Goal: Information Seeking & Learning: Learn about a topic

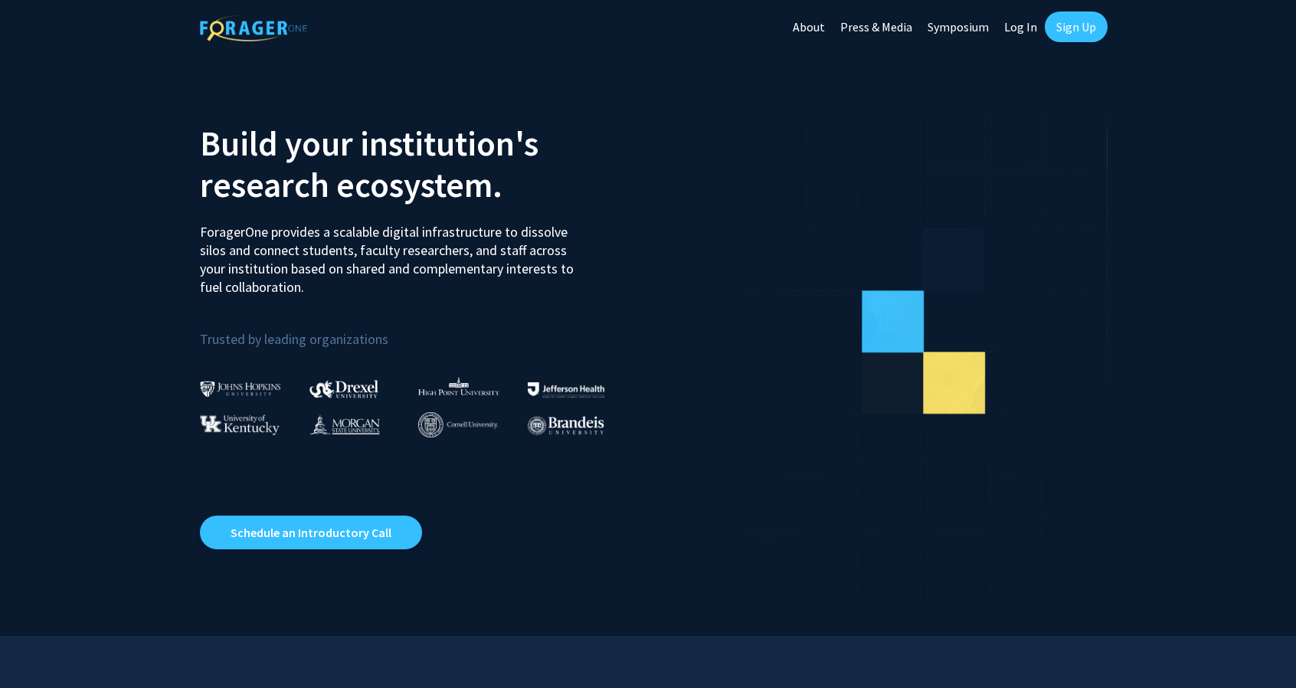
click at [1028, 26] on link "Log In" at bounding box center [1020, 27] width 48 height 54
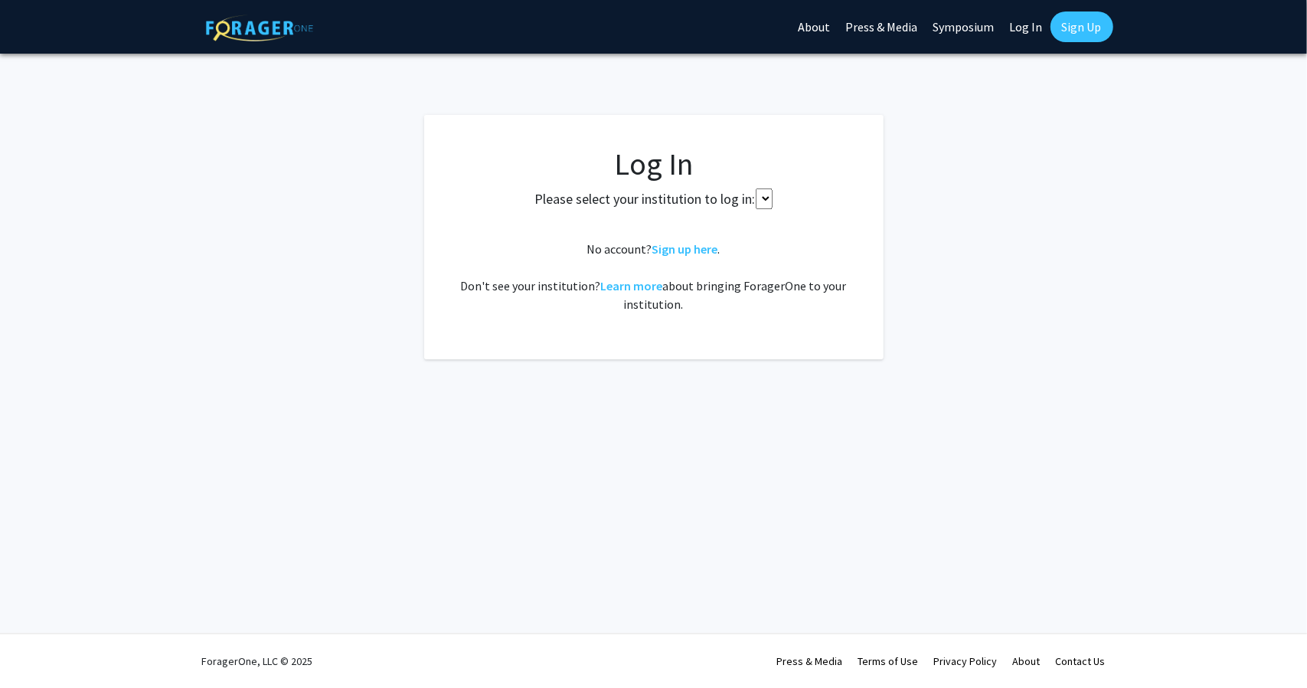
select select
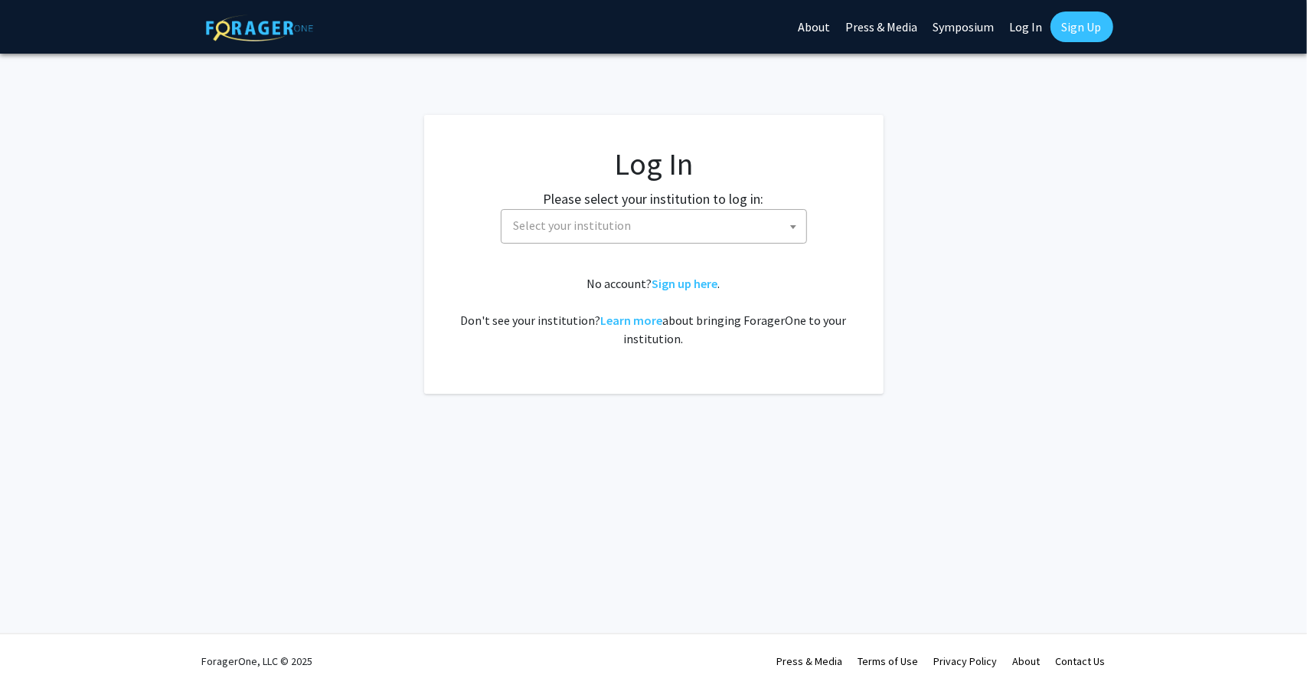
click at [645, 212] on span "Select your institution" at bounding box center [657, 225] width 299 height 31
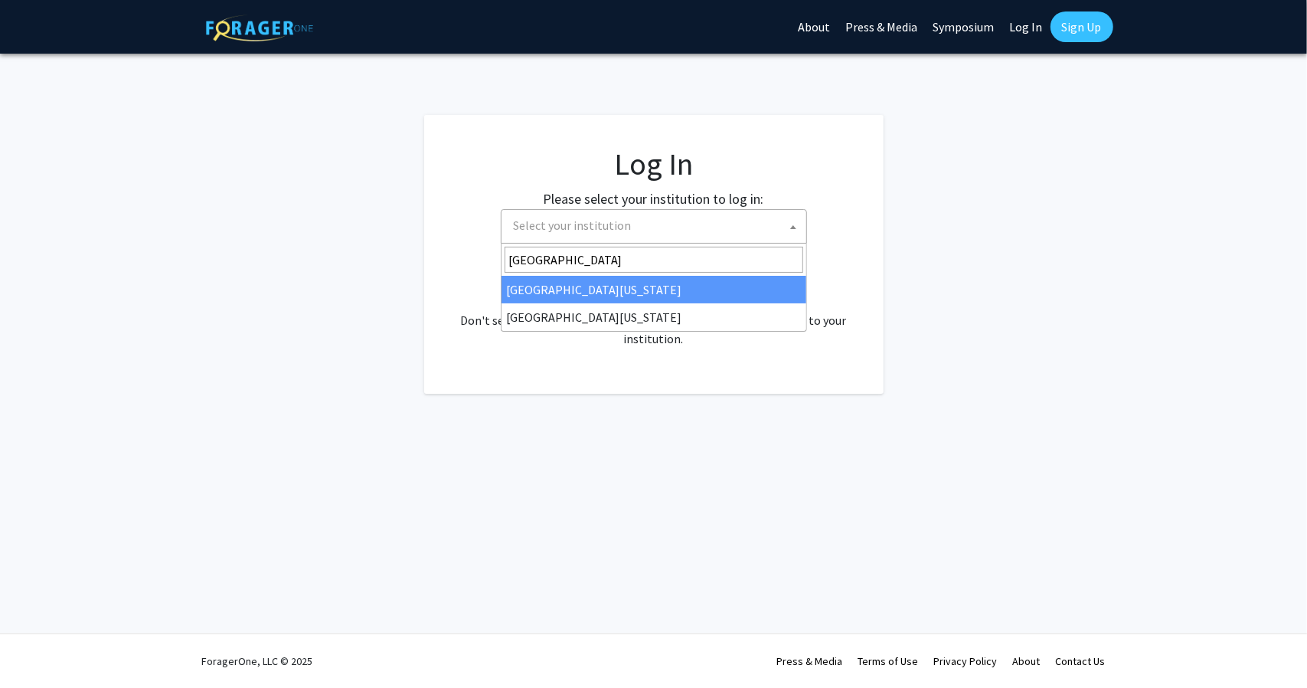
type input "university of mar"
select select "31"
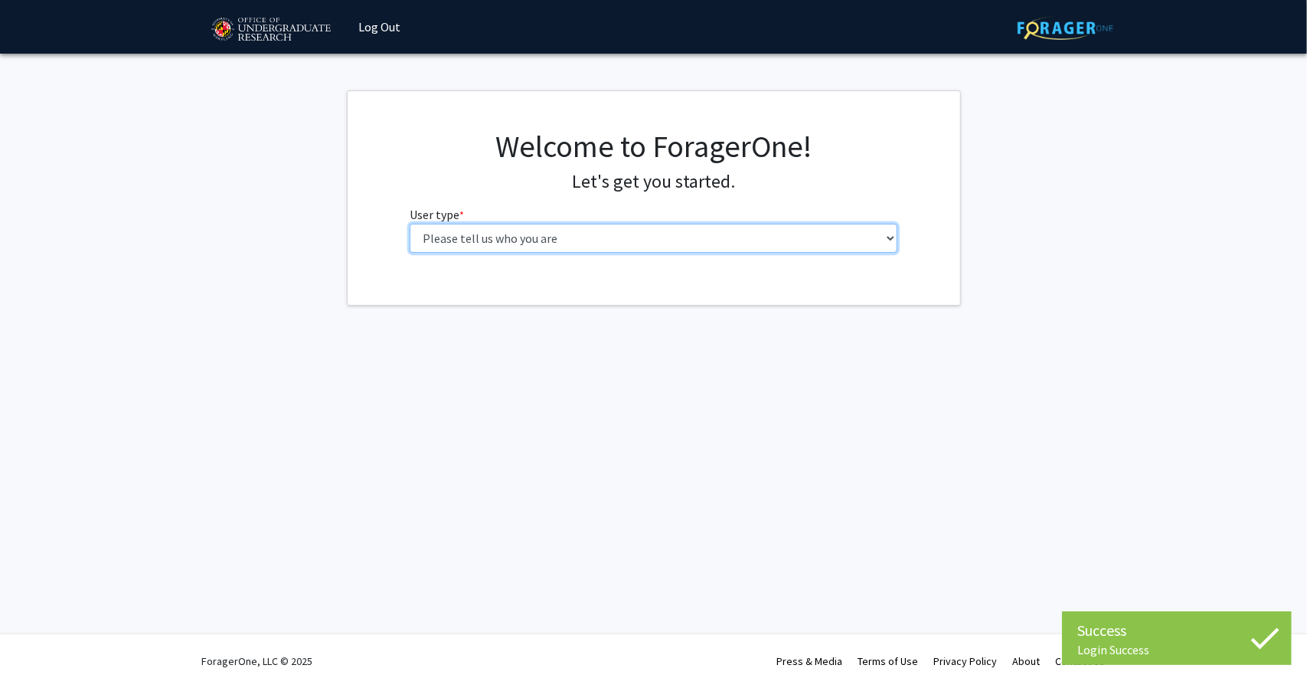
click at [592, 244] on select "Please tell us who you are Undergraduate Student Master's Student Doctoral Cand…" at bounding box center [654, 238] width 488 height 29
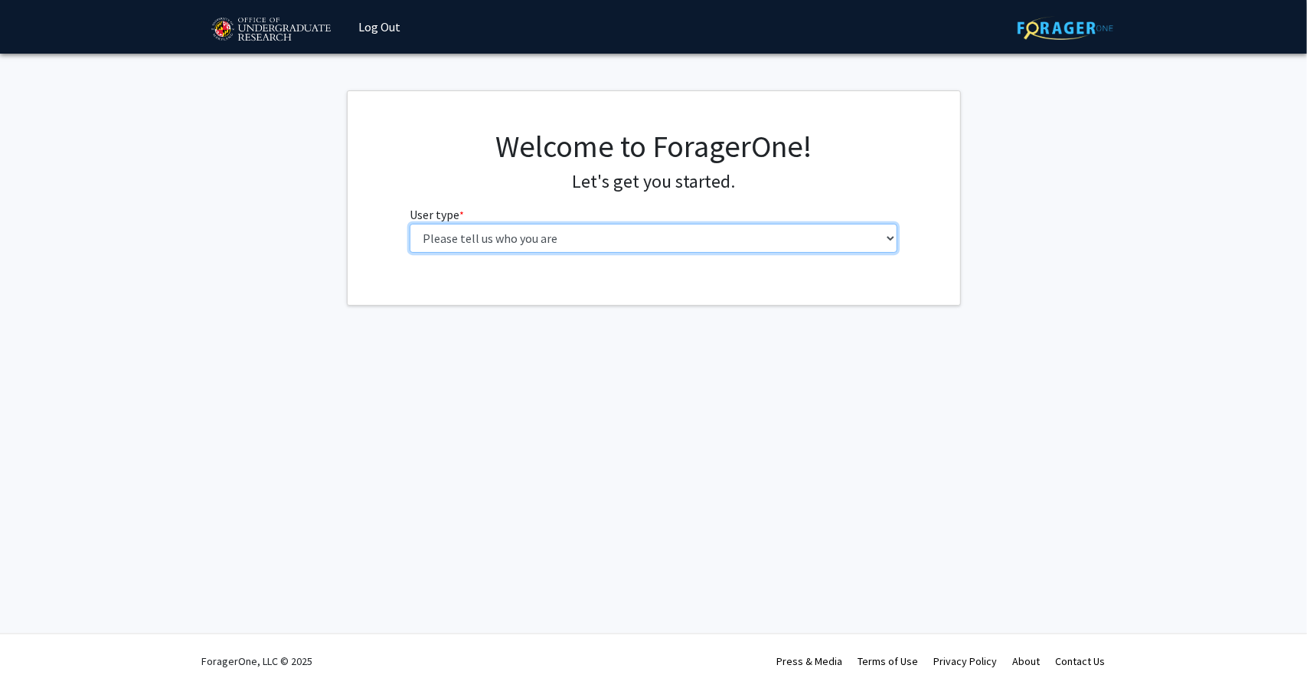
select select "1: undergrad"
click at [410, 224] on select "Please tell us who you are Undergraduate Student Master's Student Doctoral Cand…" at bounding box center [654, 238] width 488 height 29
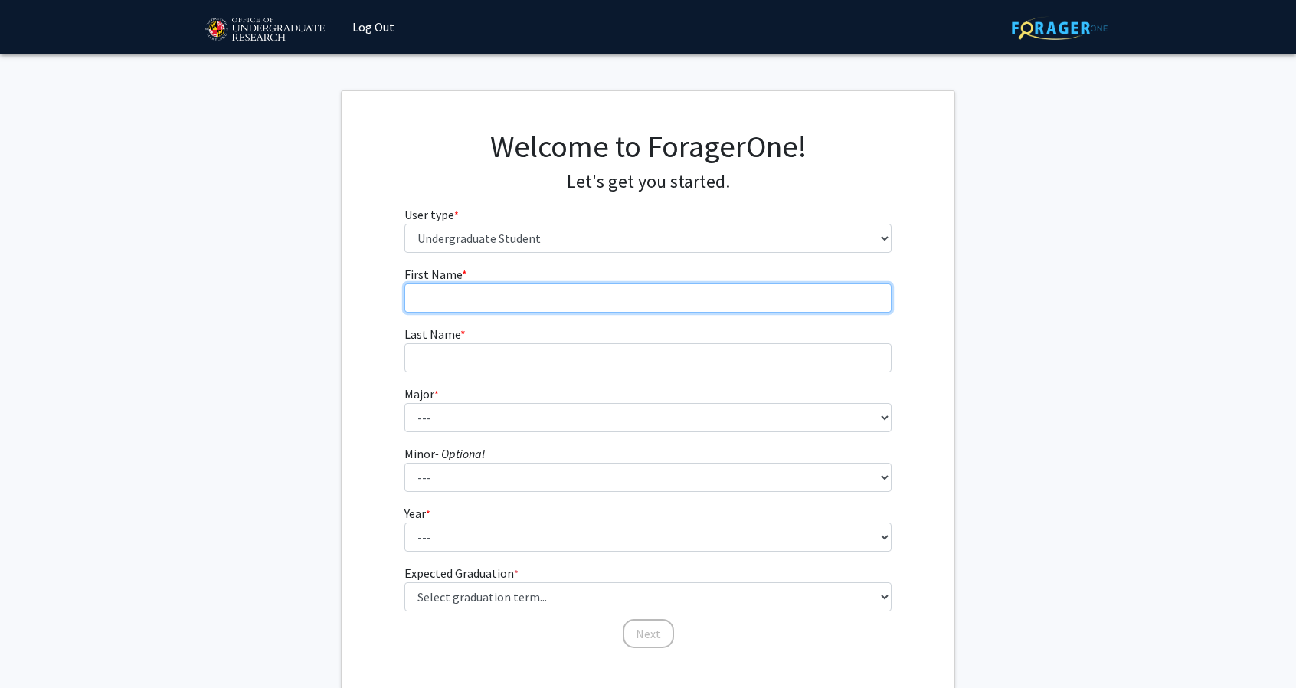
click at [511, 296] on input "First Name * required" at bounding box center [648, 297] width 488 height 29
type input "Ayra"
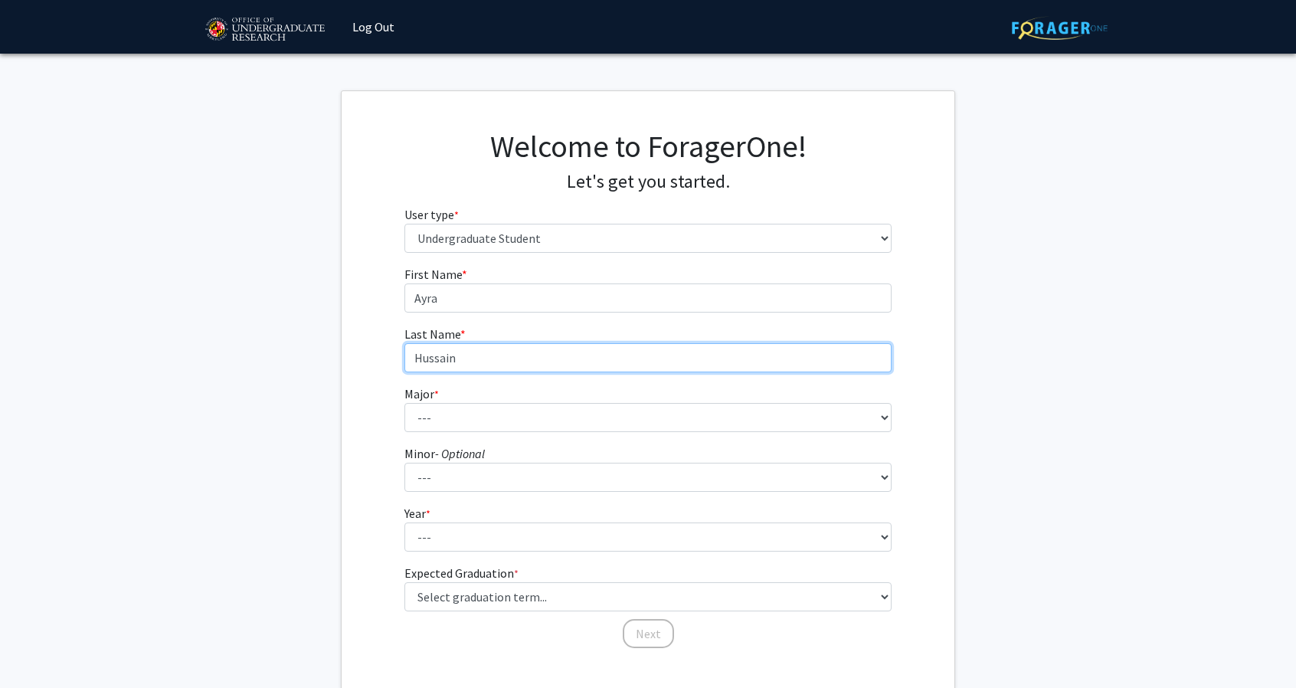
type input "Hussain"
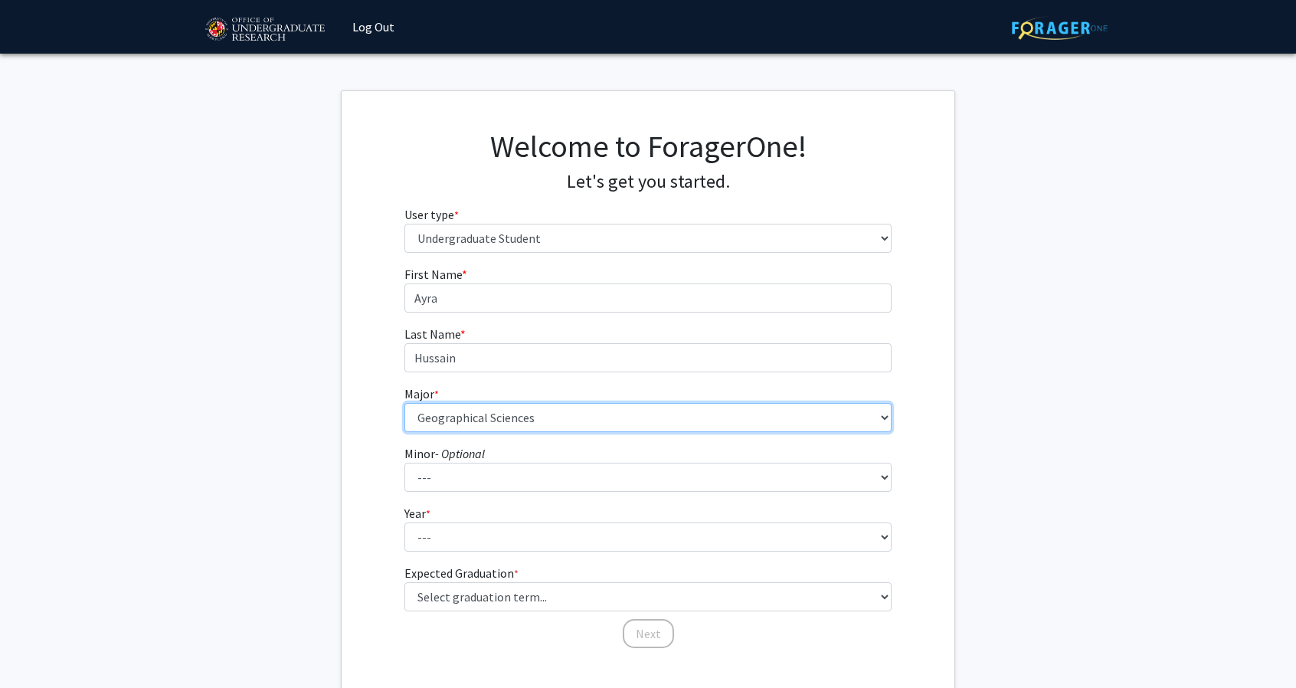
click at [637, 417] on select "--- Accounting Aerospace Engineering African American and Africana Studies Agri…" at bounding box center [648, 417] width 488 height 29
select select "46: 2347"
click at [404, 403] on select "--- Accounting Aerospace Engineering African American and Africana Studies Agri…" at bounding box center [648, 417] width 488 height 29
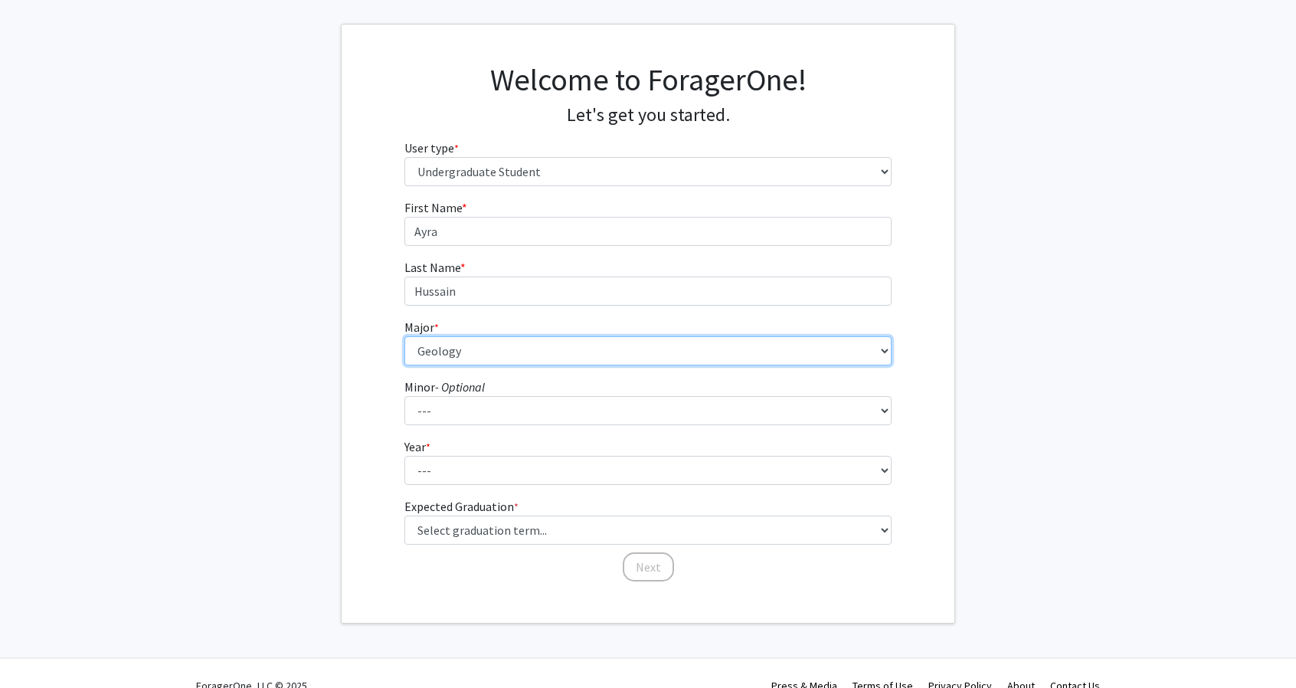
scroll to position [67, 0]
click at [549, 349] on select "--- Accounting Aerospace Engineering African American and Africana Studies Agri…" at bounding box center [648, 349] width 488 height 29
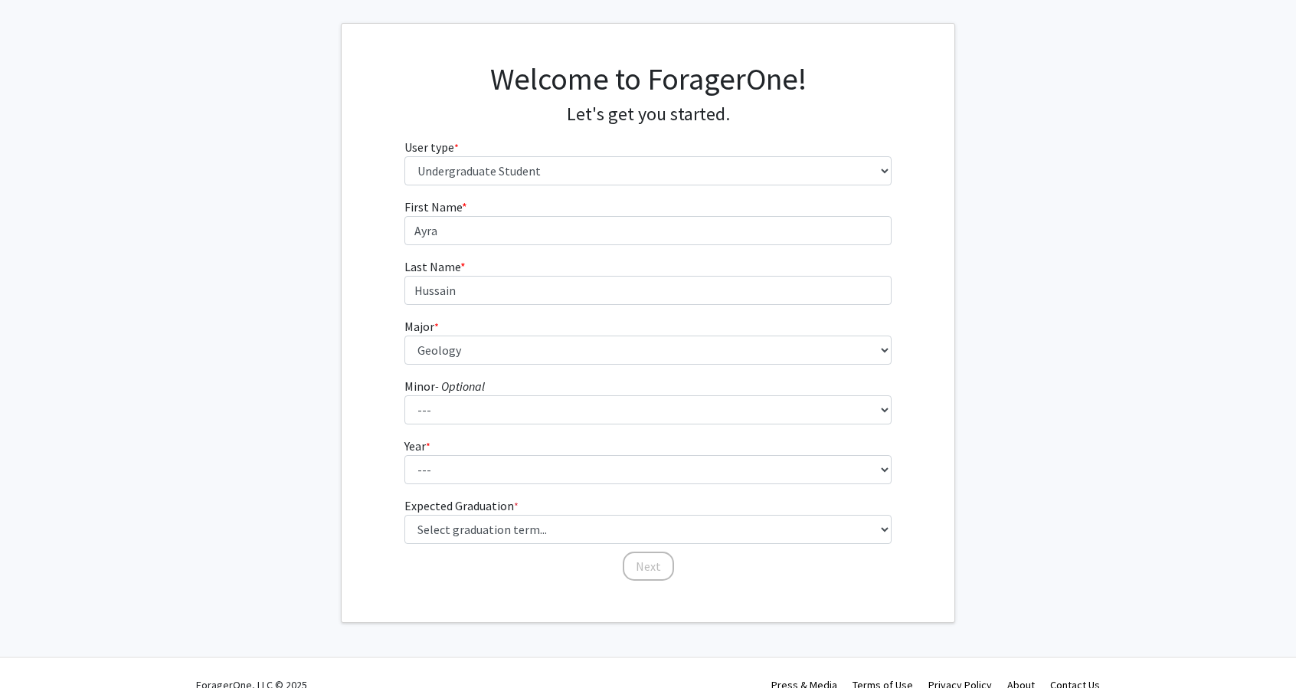
click at [213, 177] on fg-get-started "Welcome to ForagerOne! Let's get you started. User type * required Please tell …" at bounding box center [648, 323] width 1296 height 600
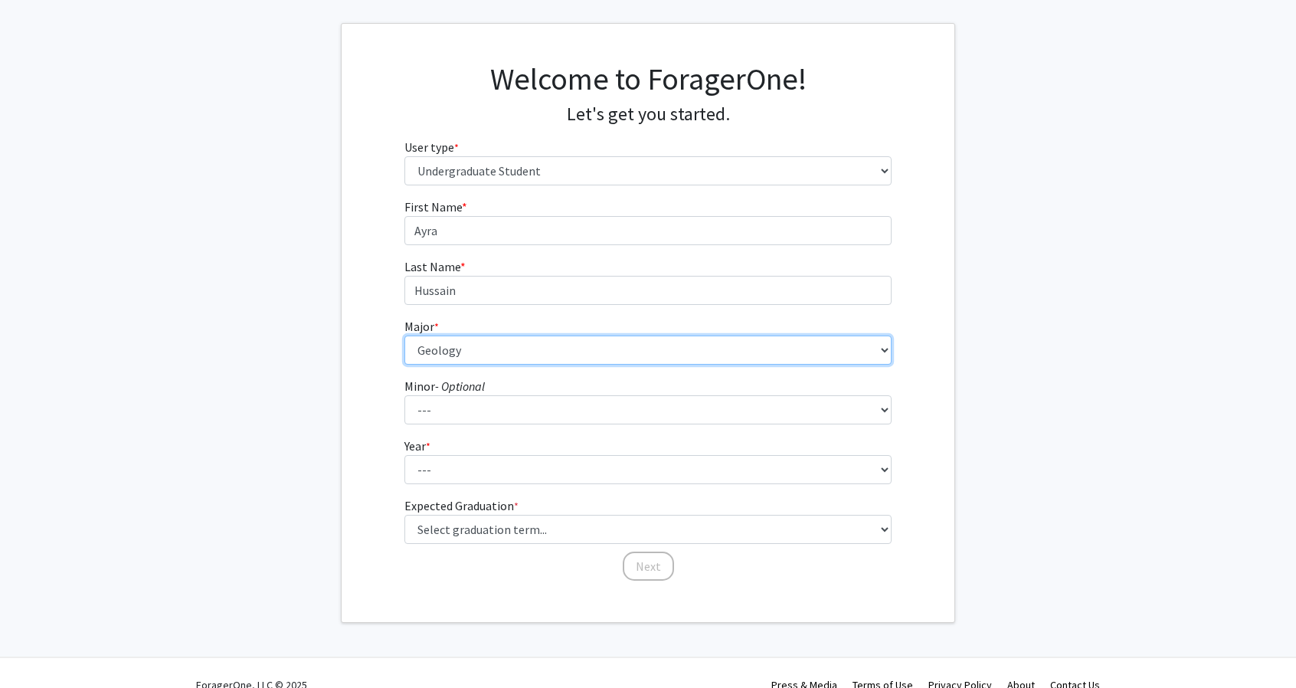
click at [509, 357] on select "--- Accounting Aerospace Engineering African American and Africana Studies Agri…" at bounding box center [648, 349] width 488 height 29
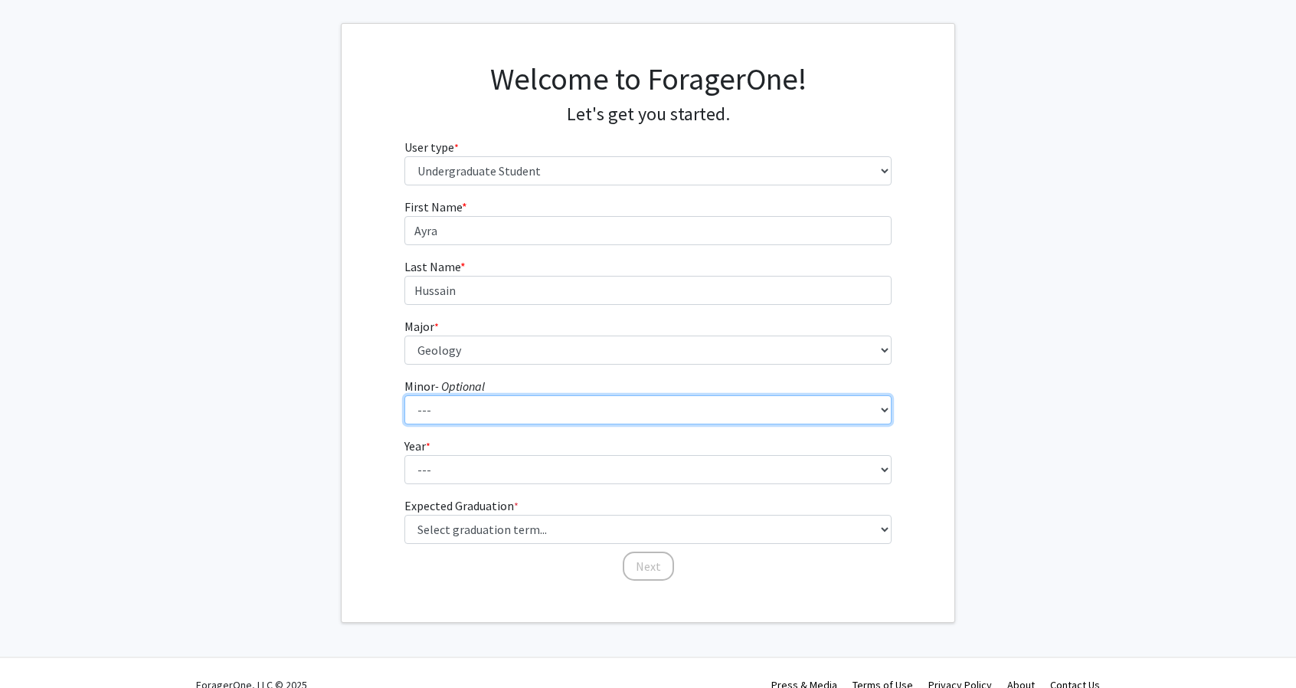
click at [507, 400] on select "--- Actuarial Mathematics Advanced Cybersecurity Experience for Students Africa…" at bounding box center [648, 409] width 488 height 29
select select "37: 1840"
click at [404, 395] on select "--- Actuarial Mathematics Advanced Cybersecurity Experience for Students Africa…" at bounding box center [648, 409] width 488 height 29
click at [755, 405] on select "--- Actuarial Mathematics Advanced Cybersecurity Experience for Students Africa…" at bounding box center [648, 409] width 488 height 29
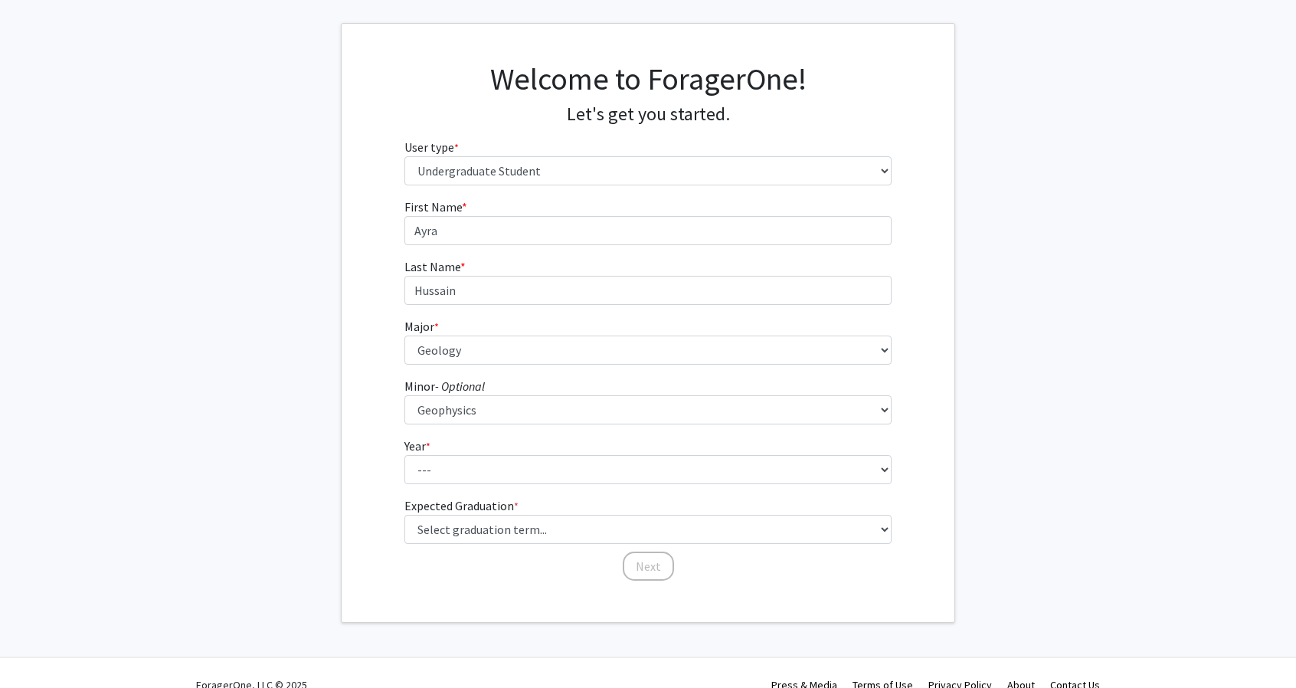
click at [273, 420] on fg-get-started "Welcome to ForagerOne! Let's get you started. User type * required Please tell …" at bounding box center [648, 323] width 1296 height 600
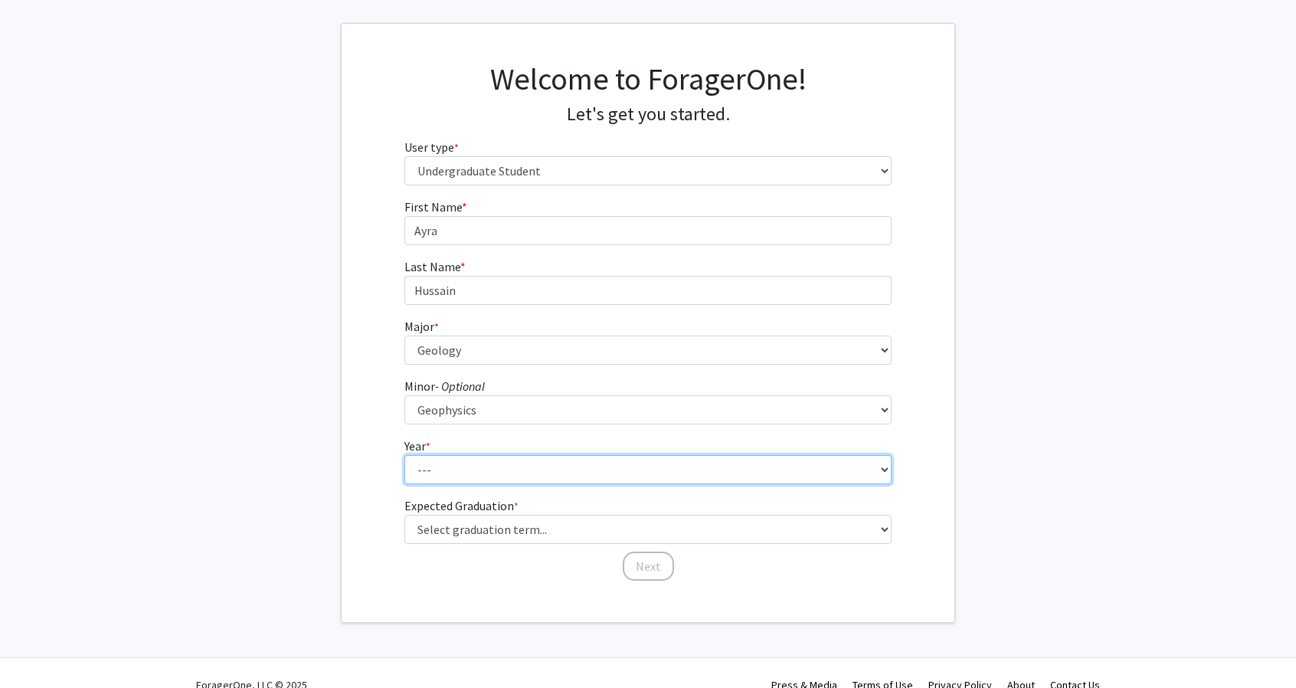
click at [454, 466] on select "--- First-year Sophomore Junior Senior Postbaccalaureate Certificate" at bounding box center [648, 469] width 488 height 29
select select "3: junior"
click at [404, 455] on select "--- First-year Sophomore Junior Senior Postbaccalaureate Certificate" at bounding box center [648, 469] width 488 height 29
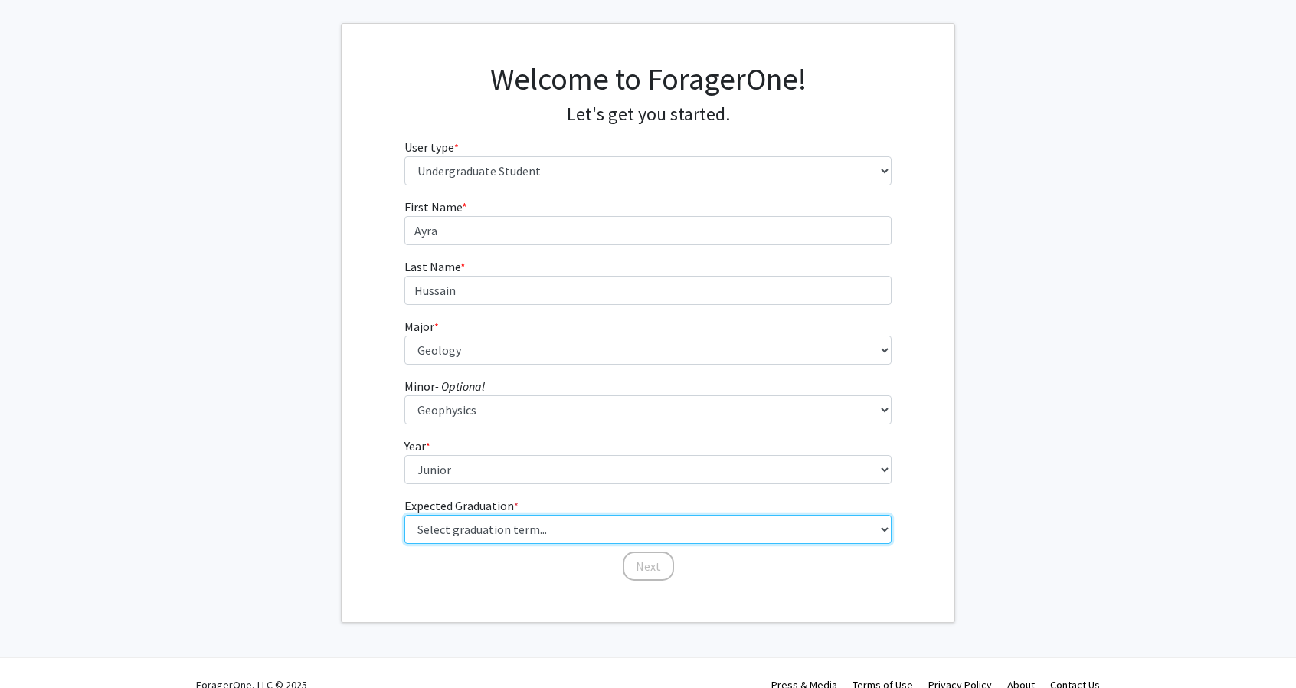
click at [483, 528] on select "Select graduation term... Spring 2025 Summer 2025 Fall 2025 Winter 2025 Spring …" at bounding box center [648, 529] width 488 height 29
select select "9: spring_2027"
click at [404, 515] on select "Select graduation term... Spring 2025 Summer 2025 Fall 2025 Winter 2025 Spring …" at bounding box center [648, 529] width 488 height 29
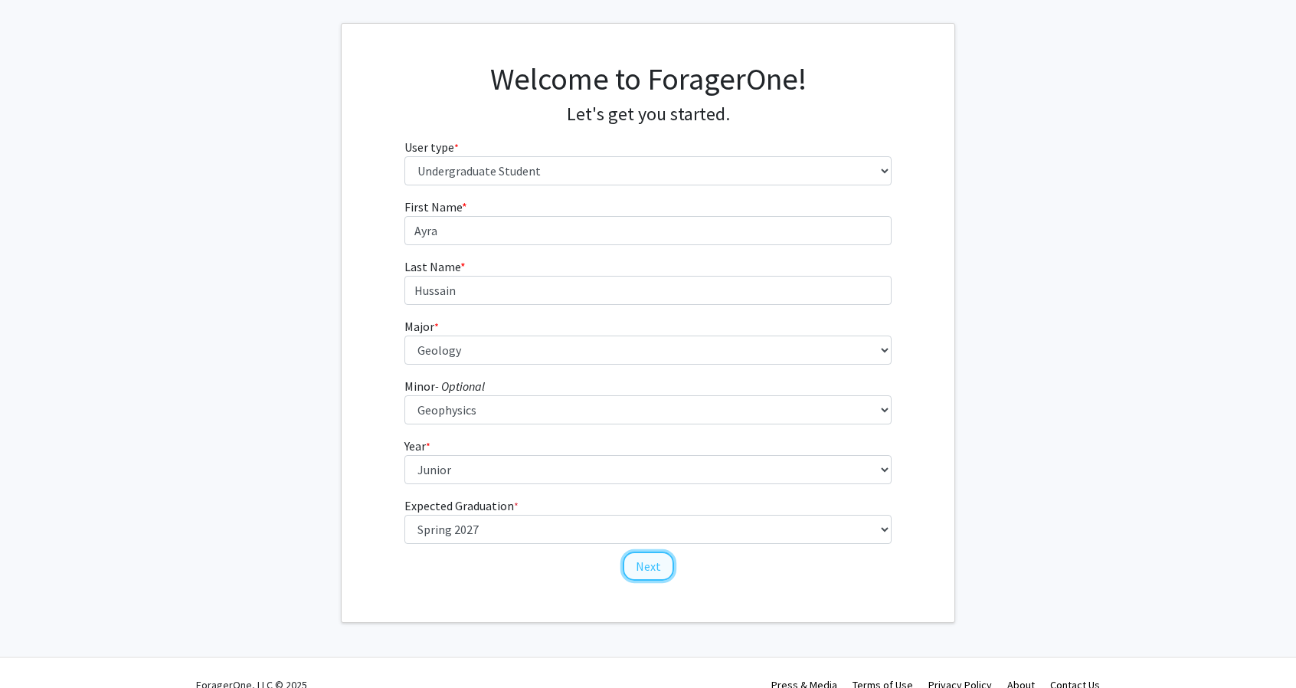
click at [635, 560] on button "Next" at bounding box center [648, 565] width 51 height 29
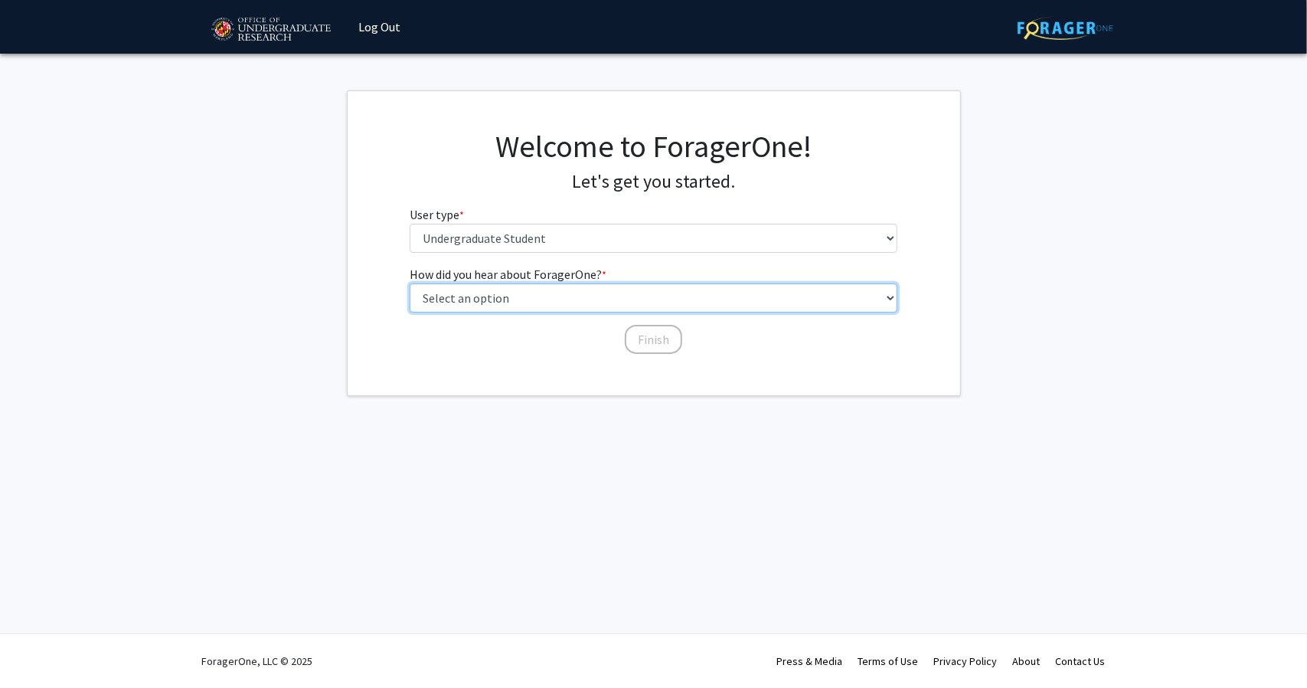
click at [621, 296] on select "Select an option Peer/student recommendation Faculty/staff recommendation Unive…" at bounding box center [654, 297] width 488 height 29
select select "1: peer_recommendation"
click at [410, 283] on select "Select an option Peer/student recommendation Faculty/staff recommendation Unive…" at bounding box center [654, 297] width 488 height 29
click at [642, 339] on button "Finish" at bounding box center [653, 339] width 57 height 29
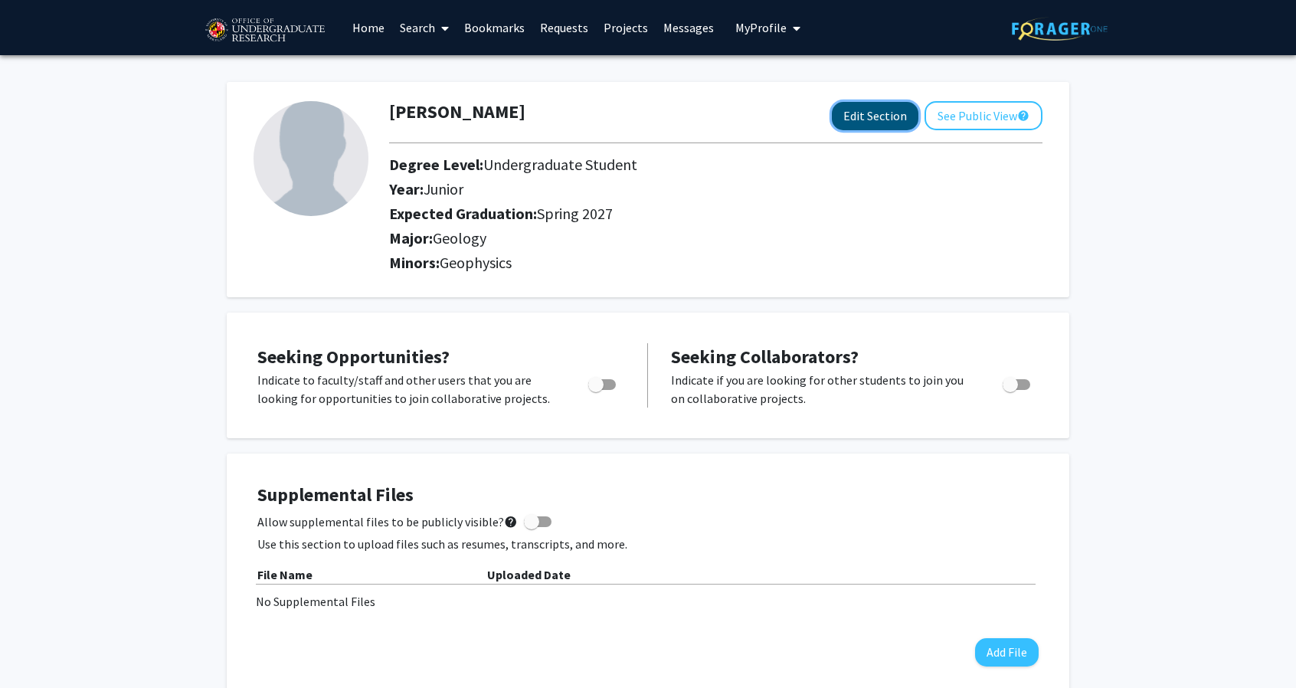
click at [884, 117] on button "Edit Section" at bounding box center [875, 116] width 87 height 28
select select "junior"
select select "37: spring_2027"
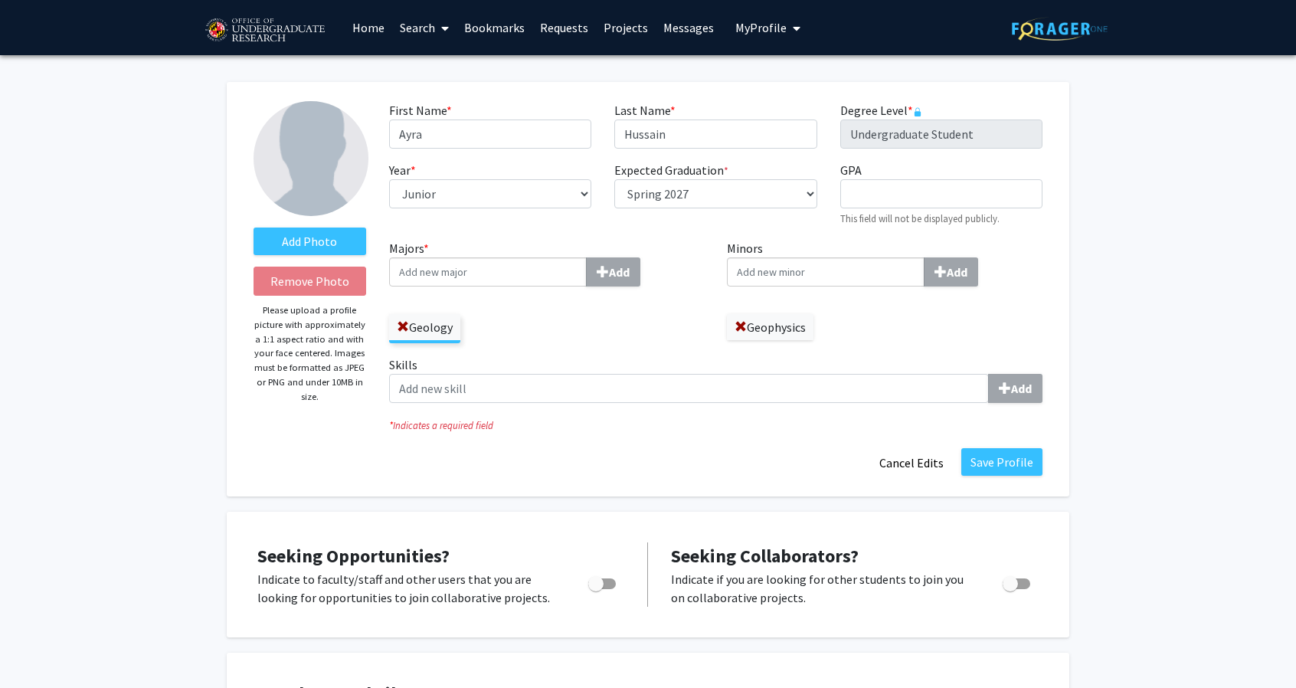
click at [878, 275] on input "Minors Add" at bounding box center [826, 271] width 198 height 29
click at [520, 270] on input "Majors * Add" at bounding box center [488, 271] width 198 height 29
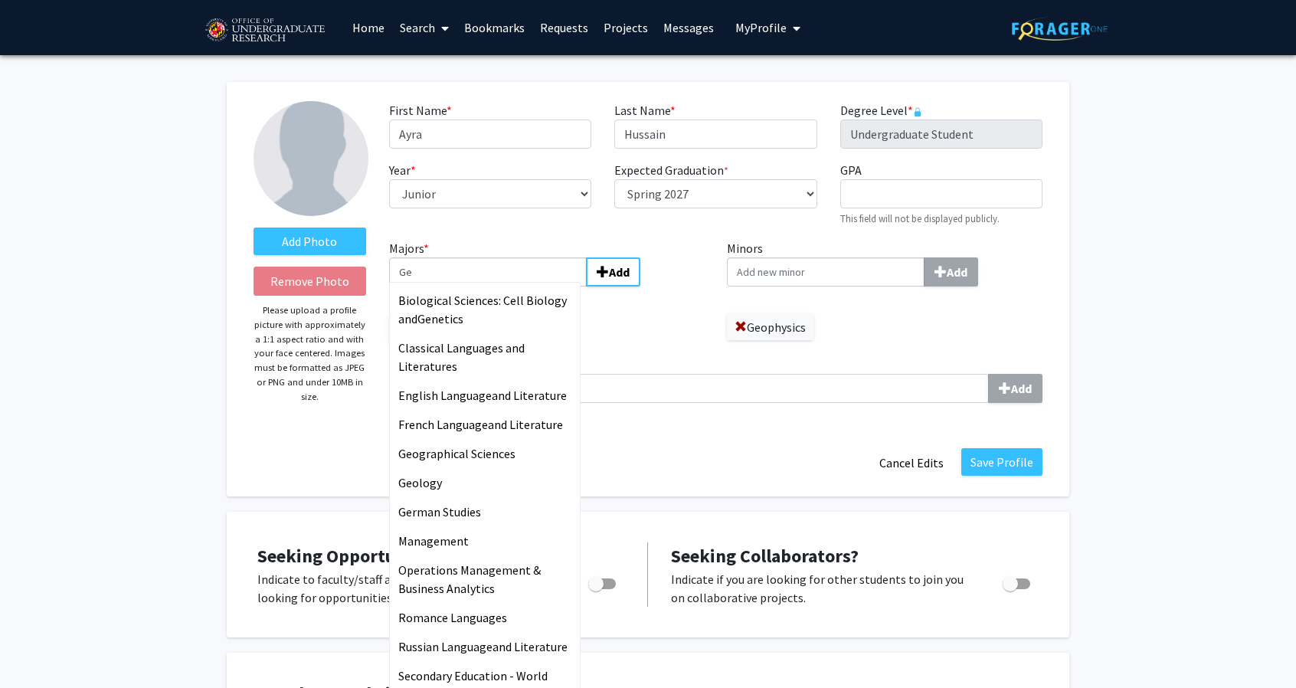
type input "G"
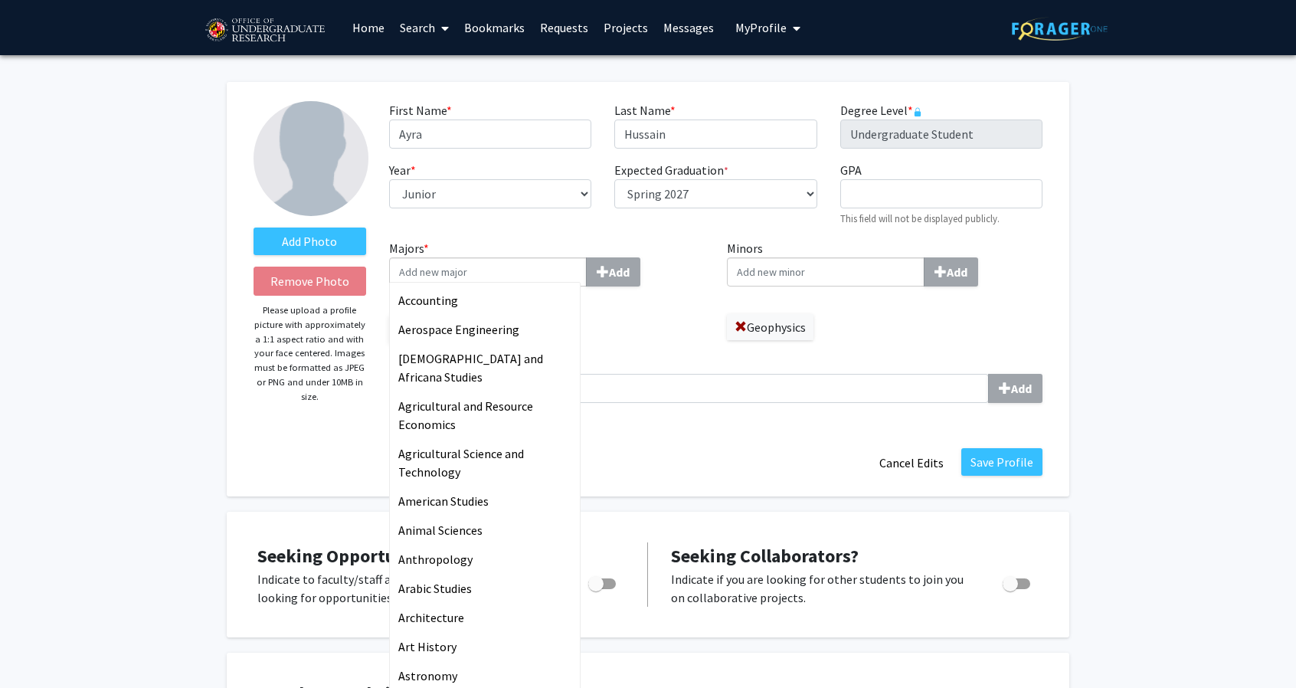
click at [822, 274] on input "Minors Add" at bounding box center [826, 271] width 198 height 29
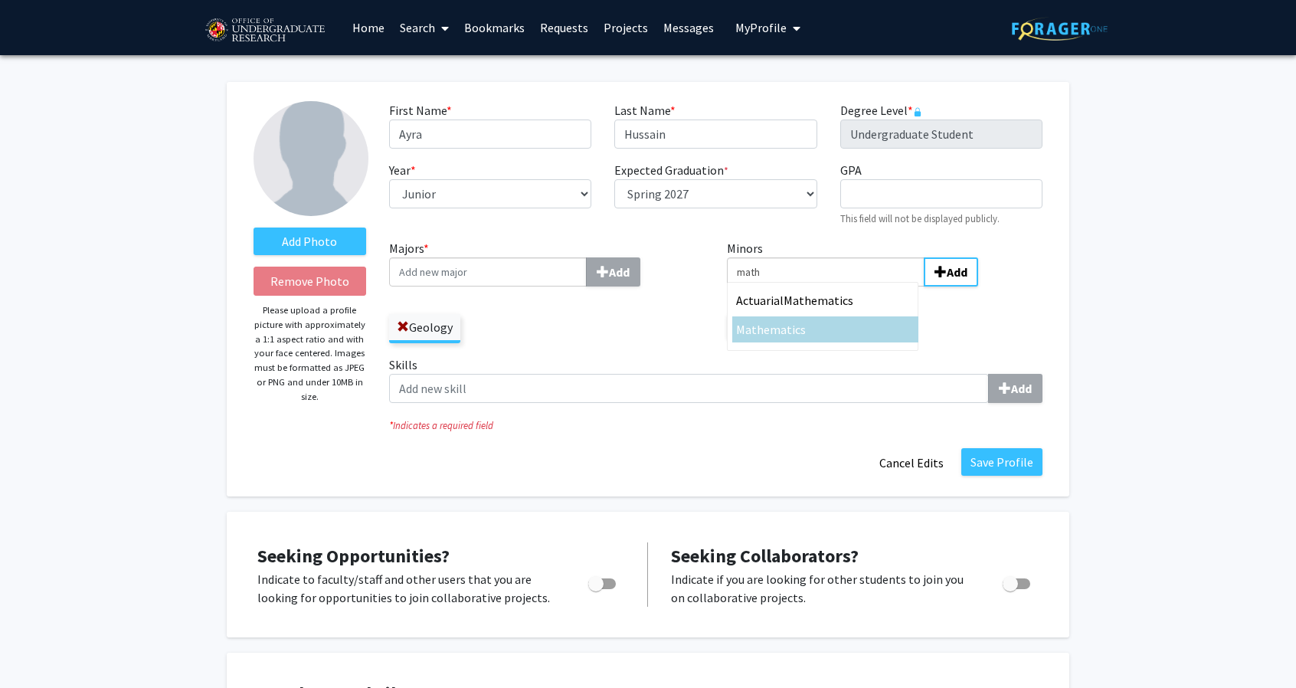
type input "math"
click at [818, 327] on div "Math ematics" at bounding box center [825, 329] width 178 height 18
click at [818, 286] on input "math" at bounding box center [826, 271] width 198 height 29
click at [876, 272] on input "Minors Add" at bounding box center [826, 271] width 198 height 29
type input "geo"
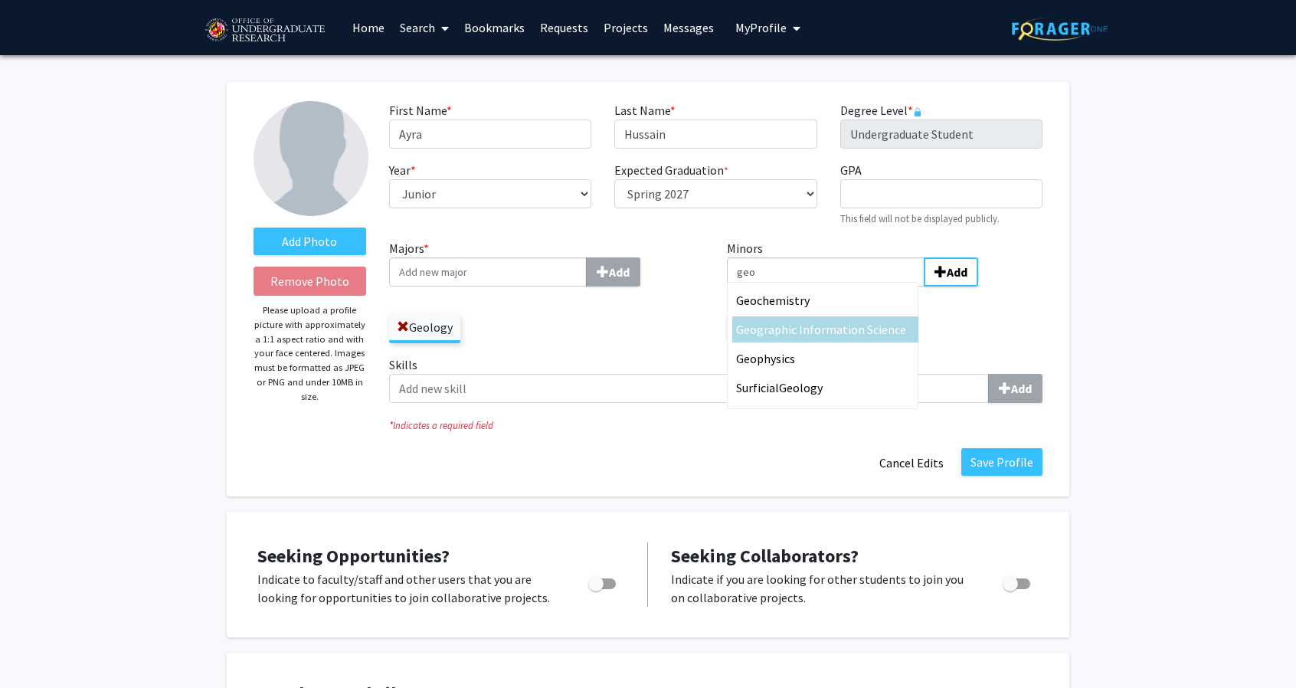
click at [858, 329] on span "graphic Information Science" at bounding box center [831, 329] width 149 height 15
click at [858, 286] on input "geo" at bounding box center [826, 271] width 198 height 29
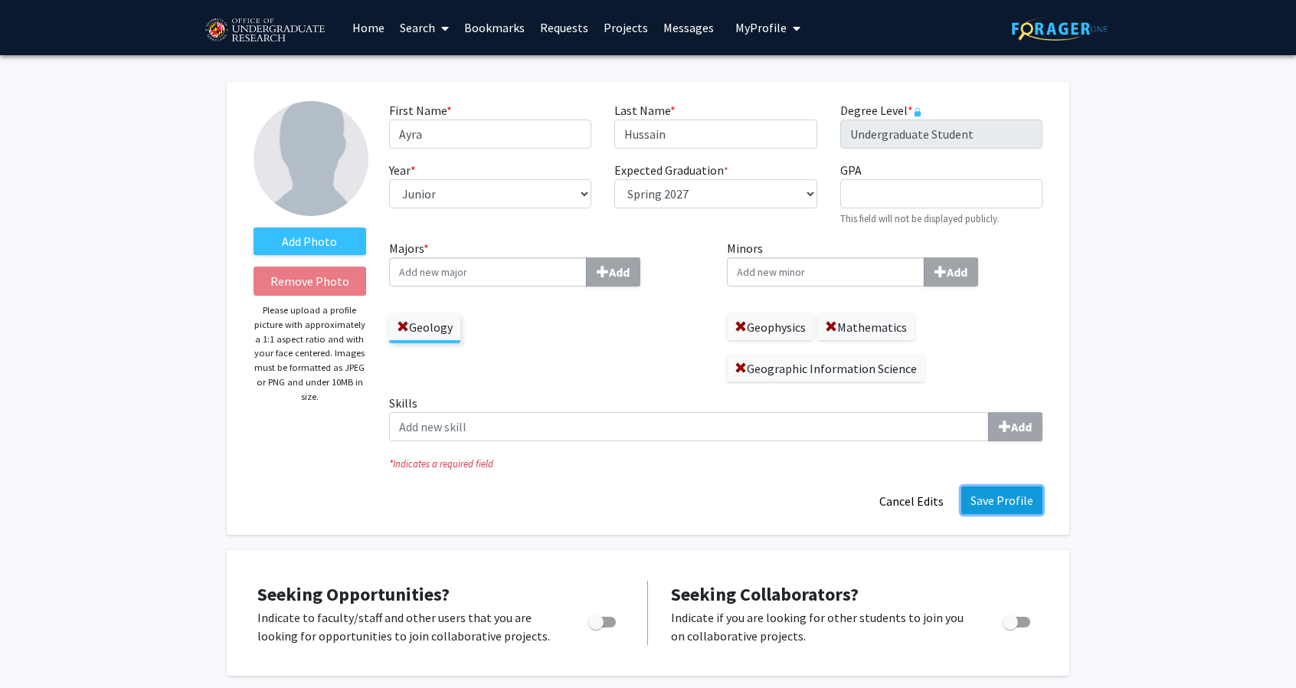
click at [999, 502] on button "Save Profile" at bounding box center [1001, 500] width 81 height 28
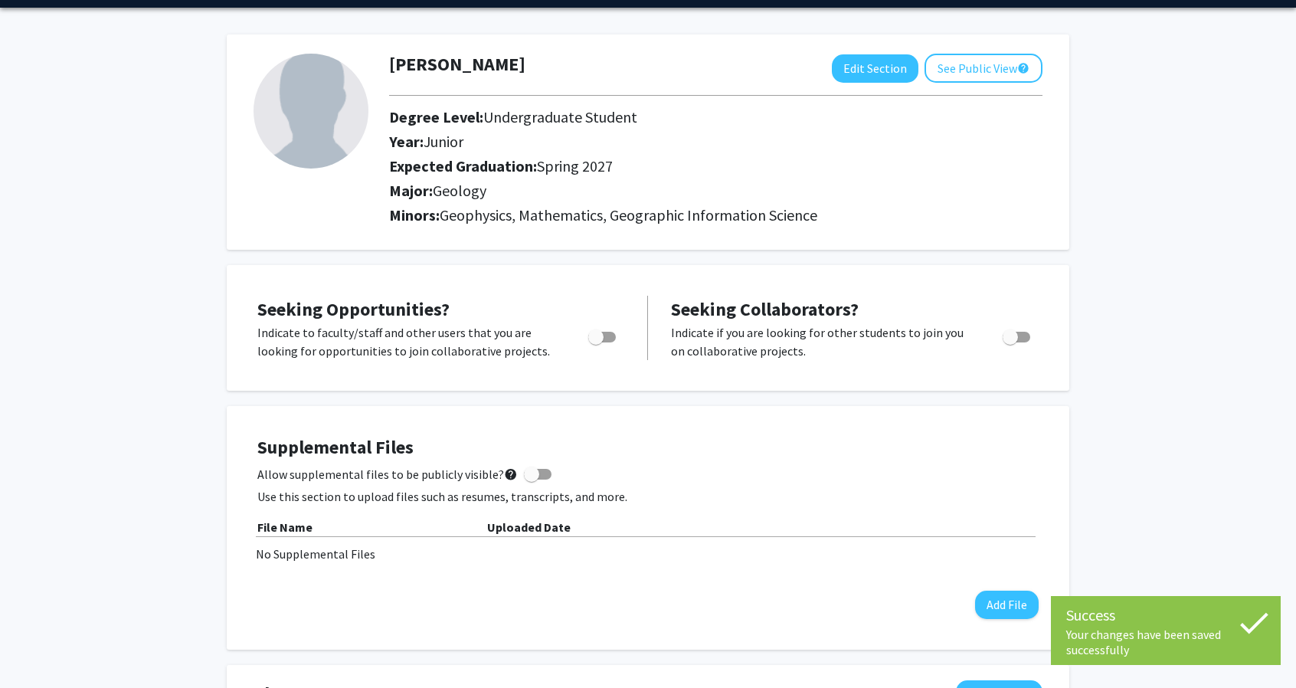
scroll to position [53, 0]
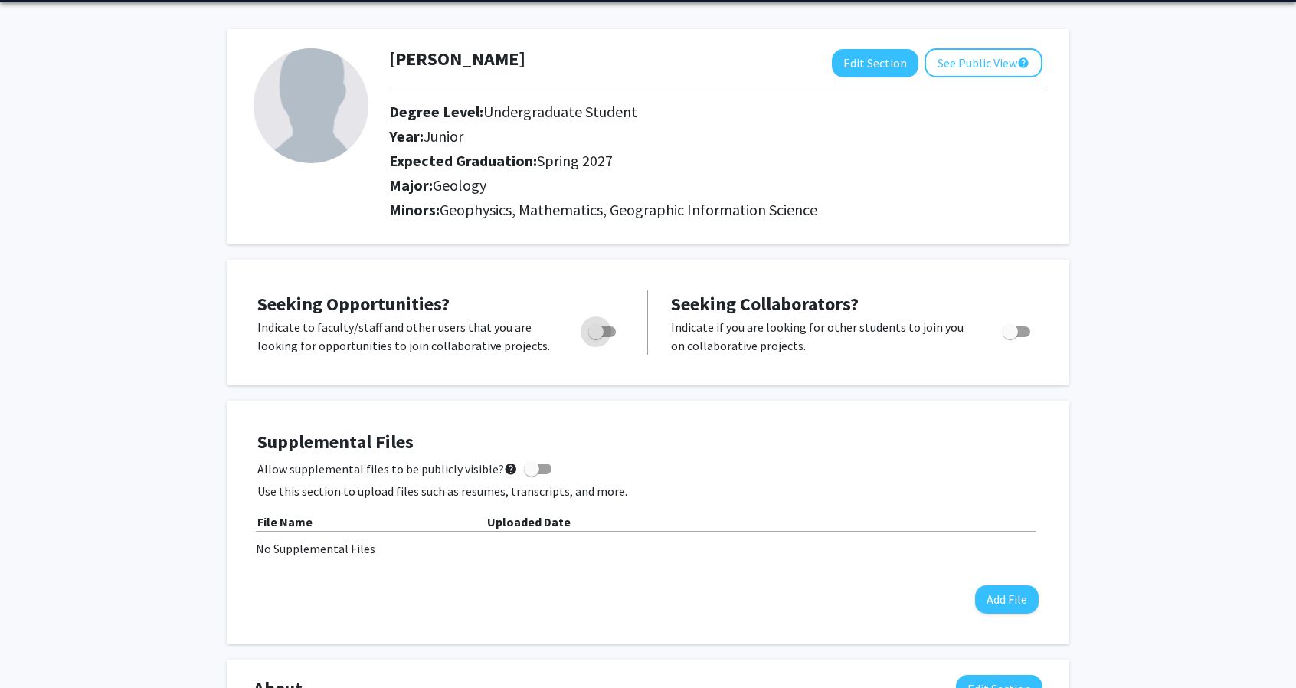
click at [614, 330] on span "Toggle" at bounding box center [602, 331] width 28 height 11
click at [596, 337] on input "Are you actively seeking opportunities?" at bounding box center [595, 337] width 1 height 1
checkbox input "true"
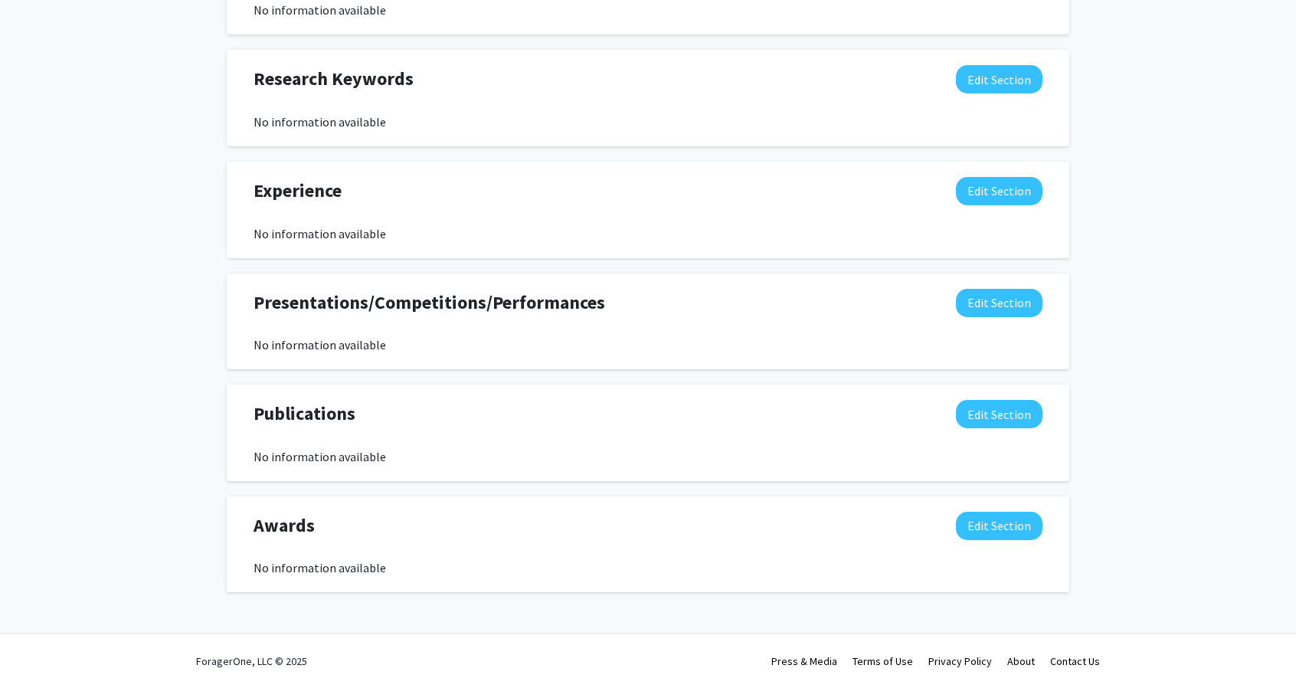
scroll to position [0, 0]
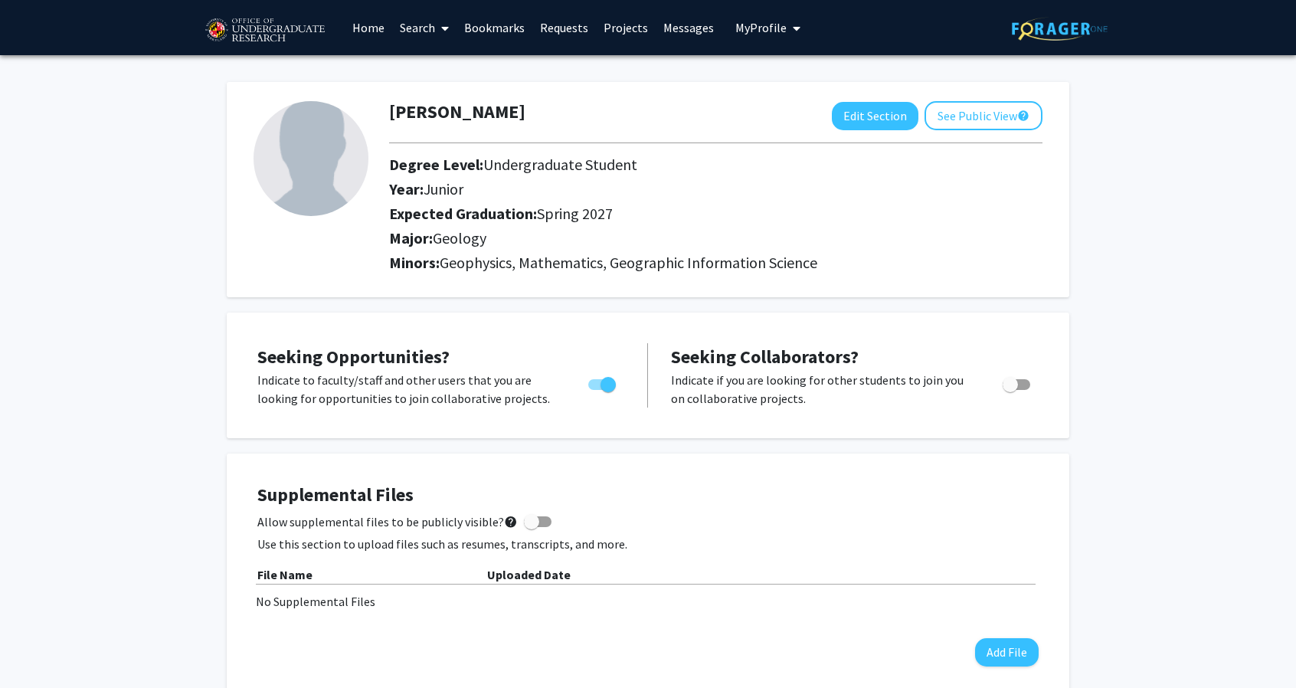
click at [418, 26] on link "Search" at bounding box center [424, 28] width 64 height 54
click at [363, 9] on link "Home" at bounding box center [368, 28] width 47 height 54
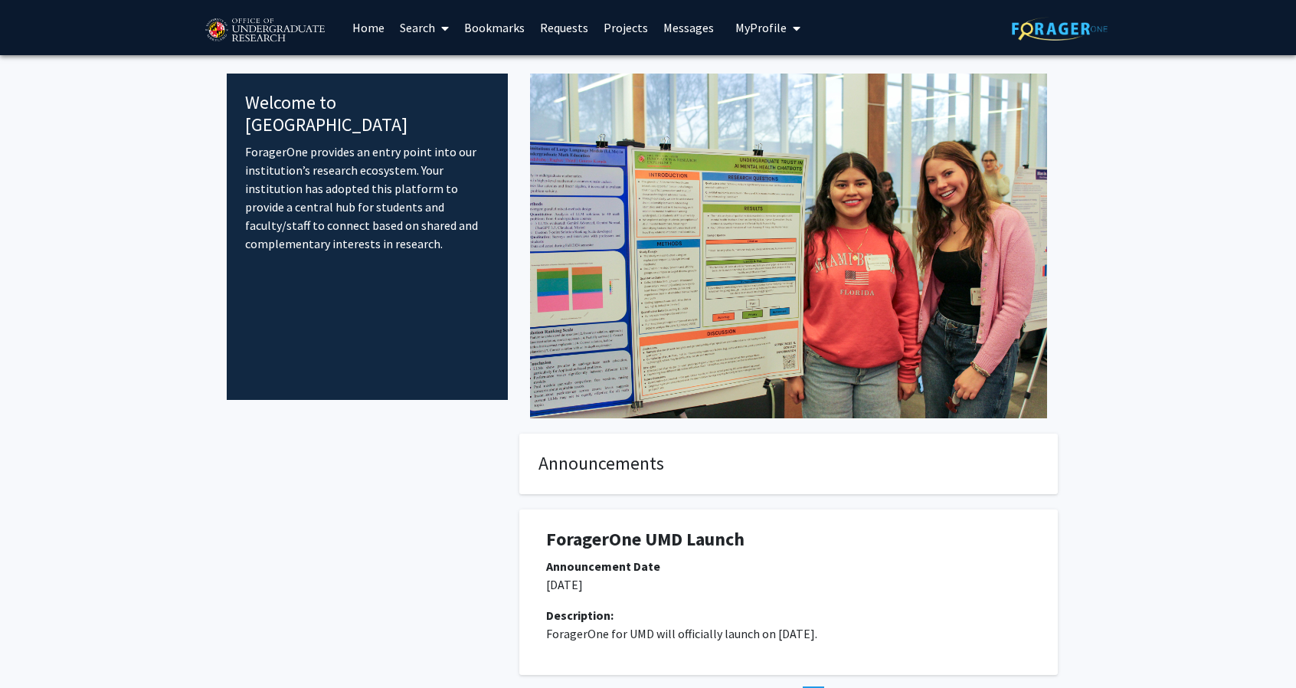
click at [438, 28] on span at bounding box center [442, 29] width 14 height 54
click at [448, 62] on span "Faculty/Staff" at bounding box center [448, 70] width 113 height 31
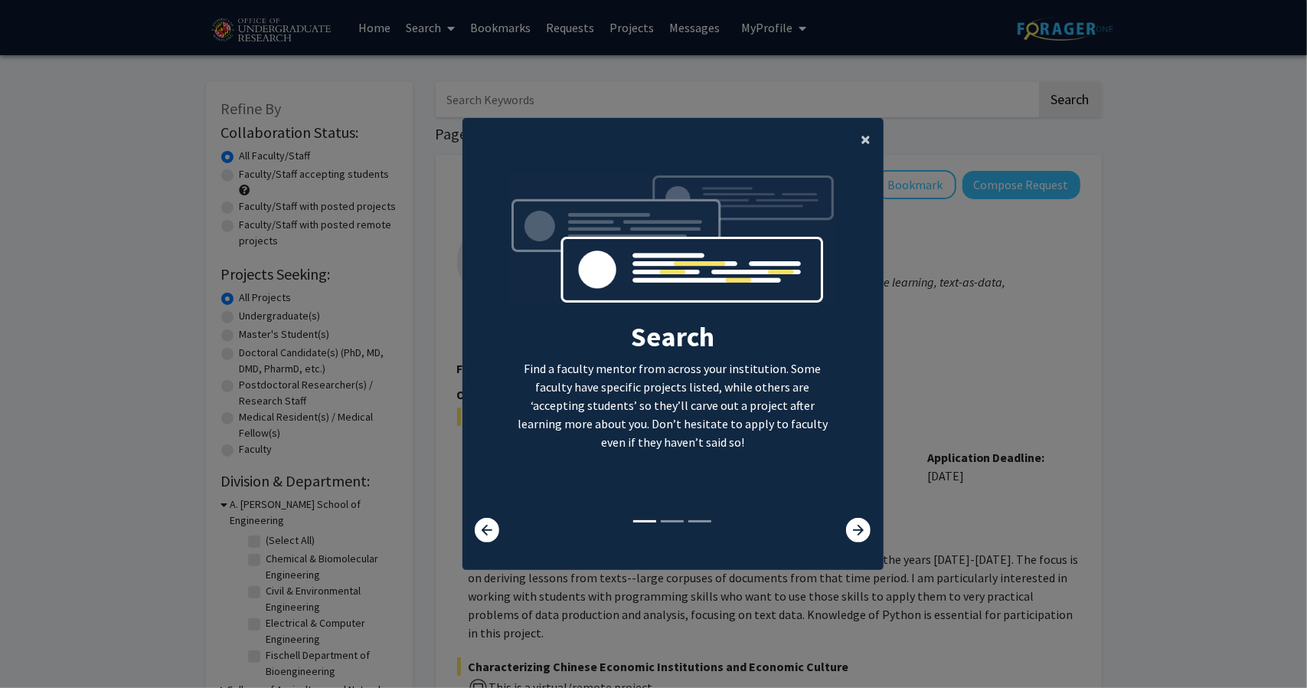
click at [852, 130] on button "×" at bounding box center [866, 139] width 34 height 43
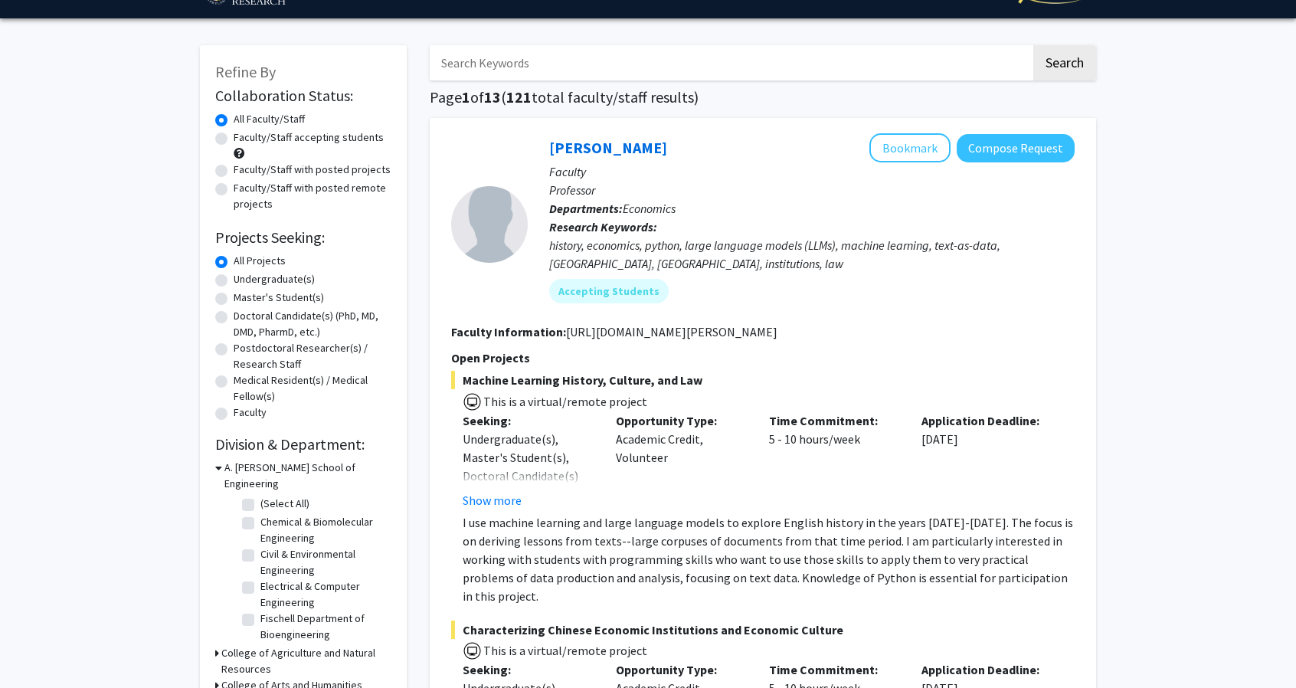
scroll to position [38, 0]
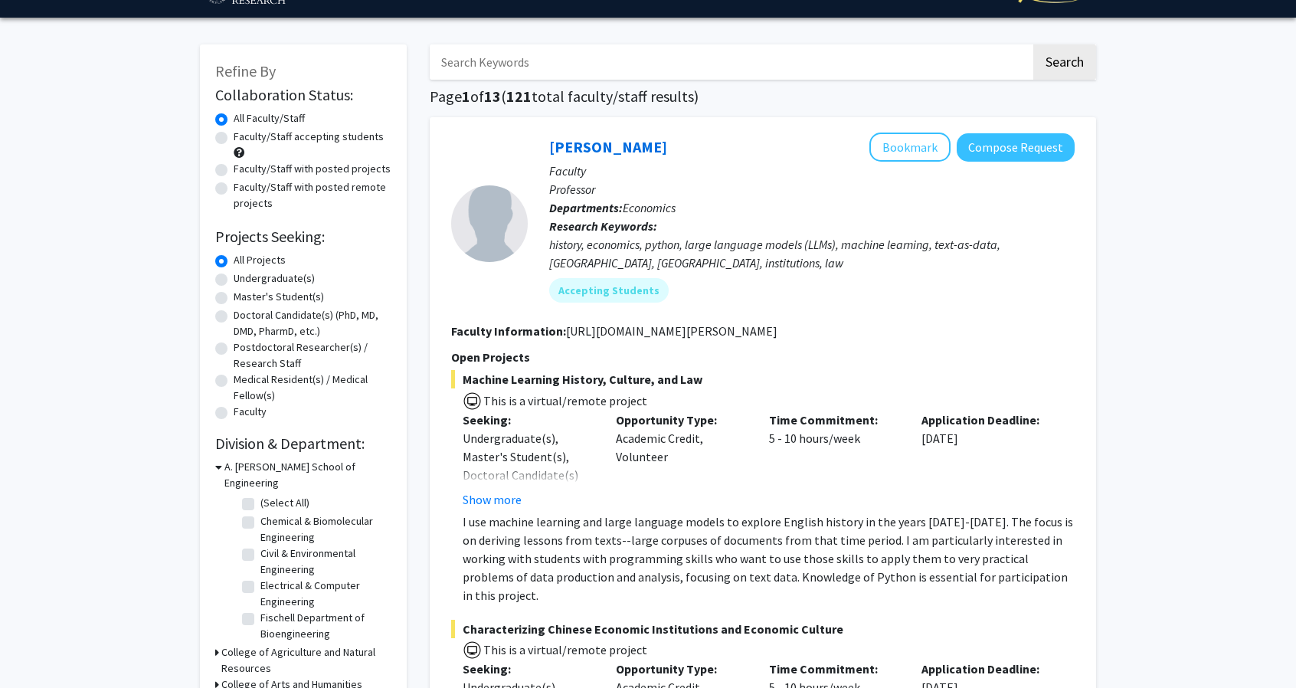
click at [234, 276] on label "Undergraduate(s)" at bounding box center [274, 278] width 81 height 16
click at [234, 276] on input "Undergraduate(s)" at bounding box center [239, 275] width 10 height 10
radio input "true"
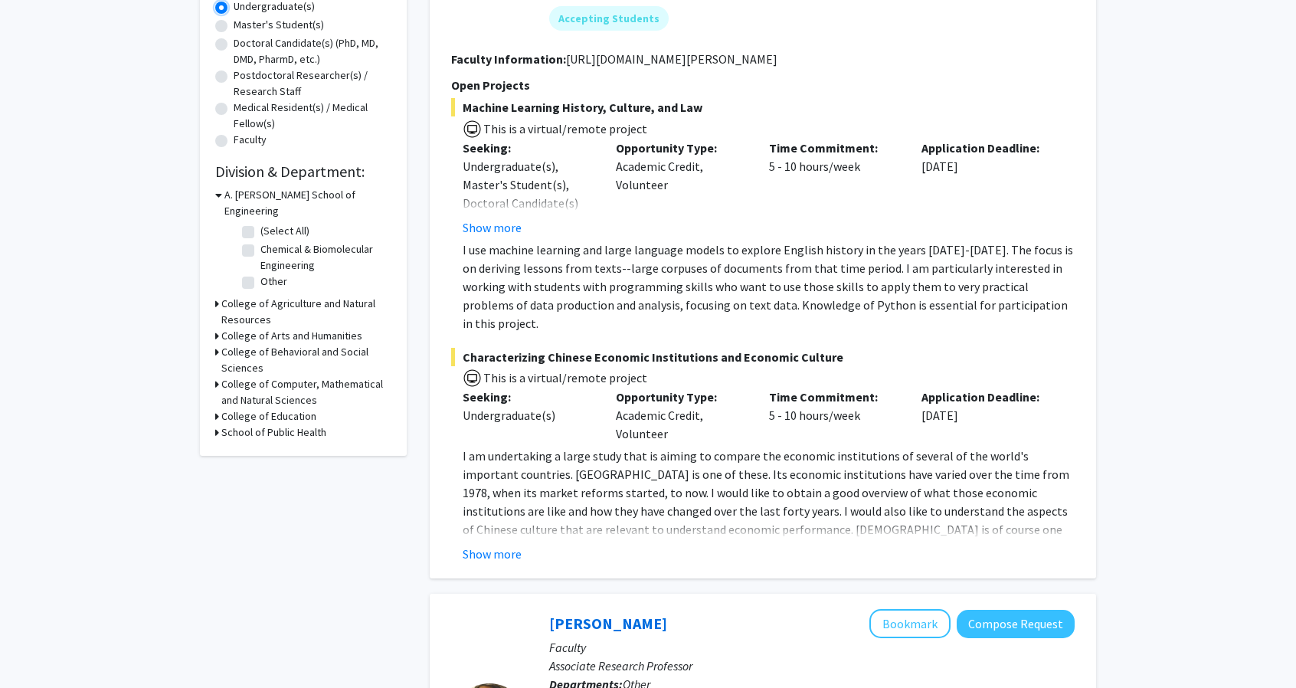
scroll to position [332, 0]
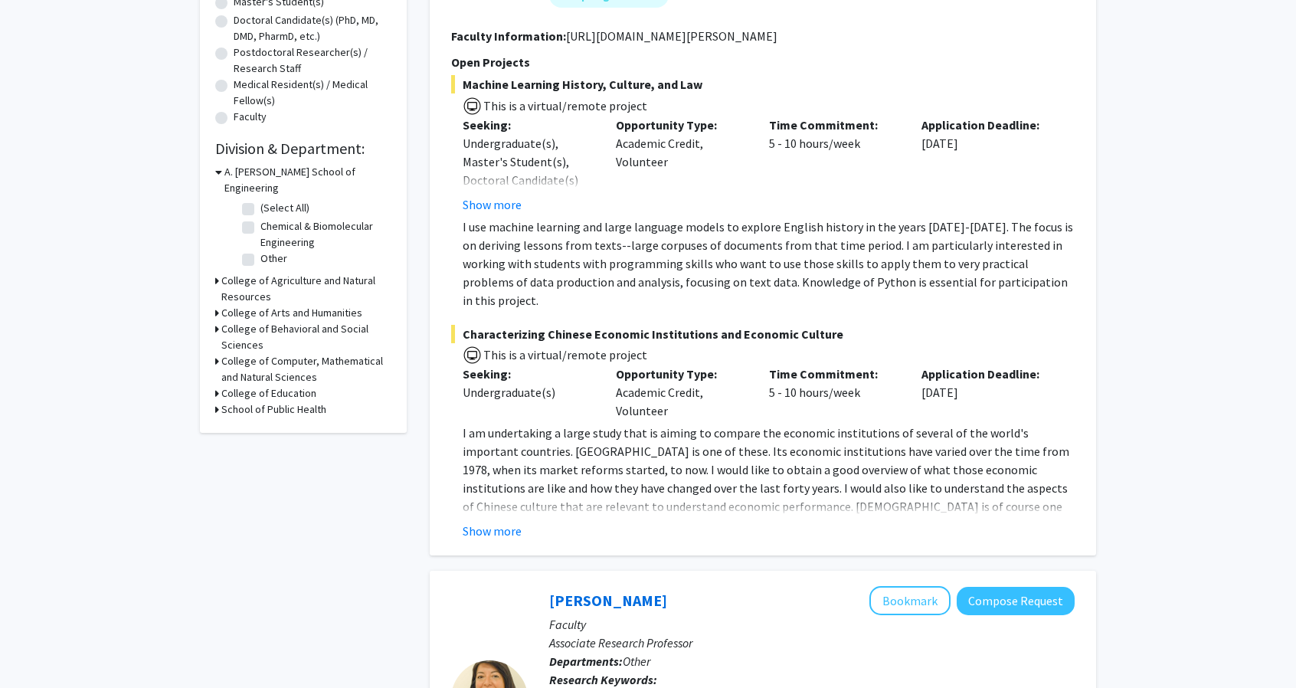
click at [217, 353] on icon at bounding box center [217, 361] width 4 height 16
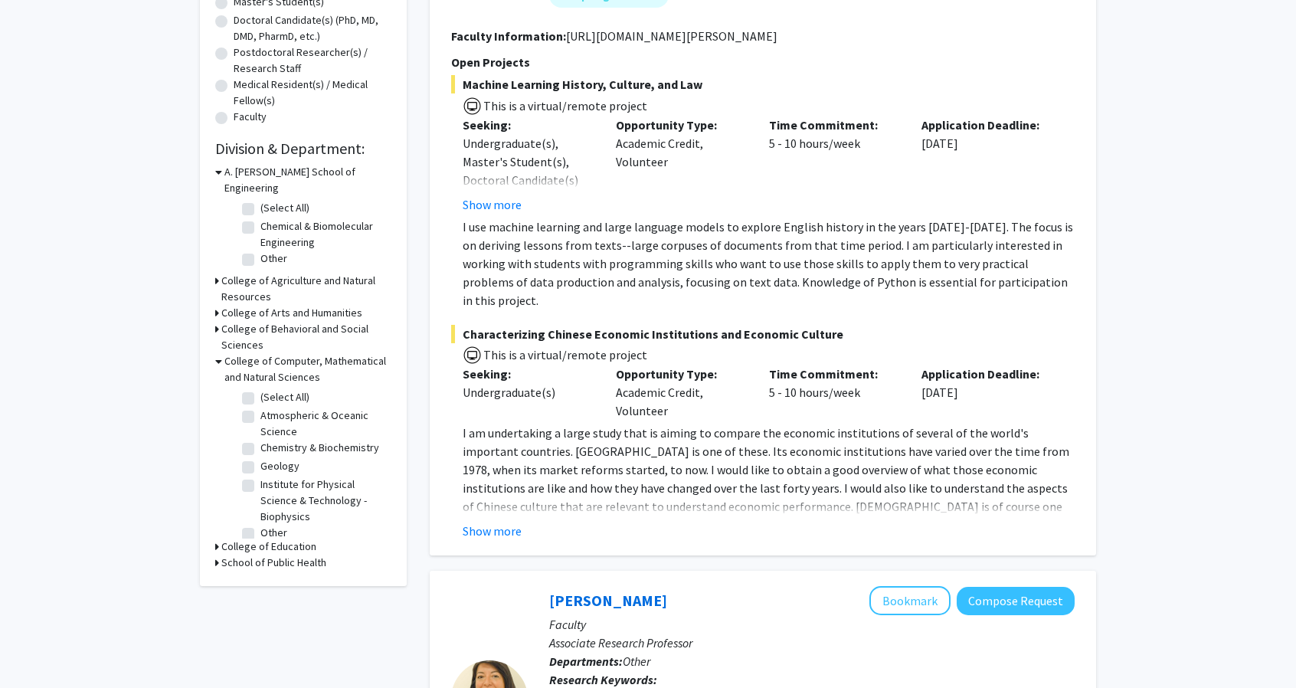
scroll to position [9, 0]
click at [260, 454] on label "Geology" at bounding box center [279, 458] width 39 height 16
click at [260, 454] on input "Geology" at bounding box center [265, 455] width 10 height 10
checkbox input "true"
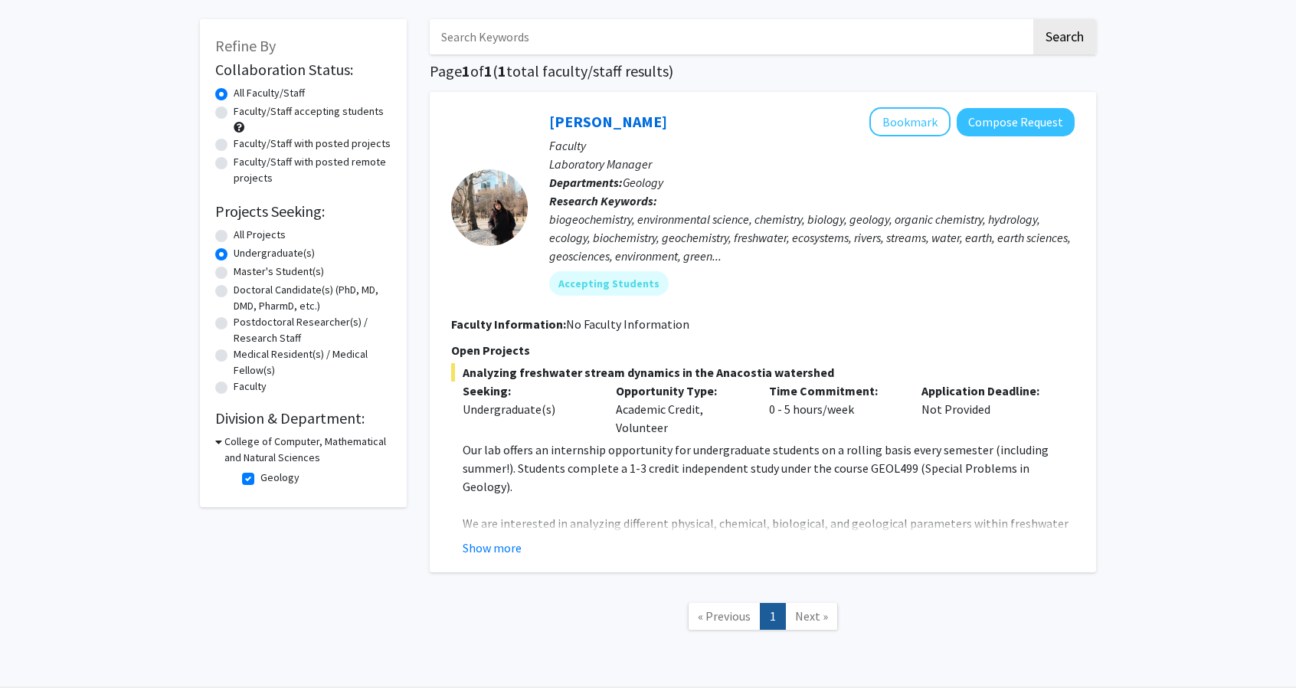
scroll to position [116, 0]
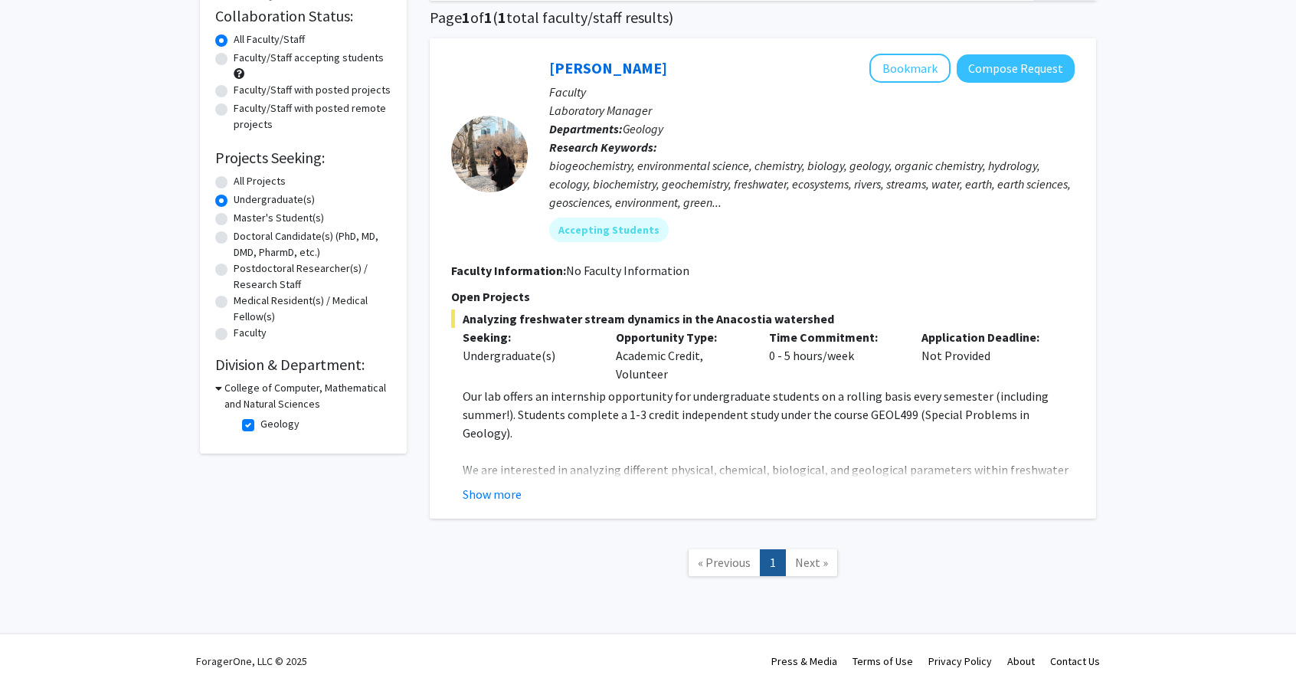
click at [217, 388] on icon at bounding box center [218, 388] width 7 height 16
click at [222, 386] on h3 "College of Computer, Mathematical and Natural Sciences" at bounding box center [306, 396] width 170 height 32
click at [519, 495] on button "Show more" at bounding box center [492, 494] width 59 height 18
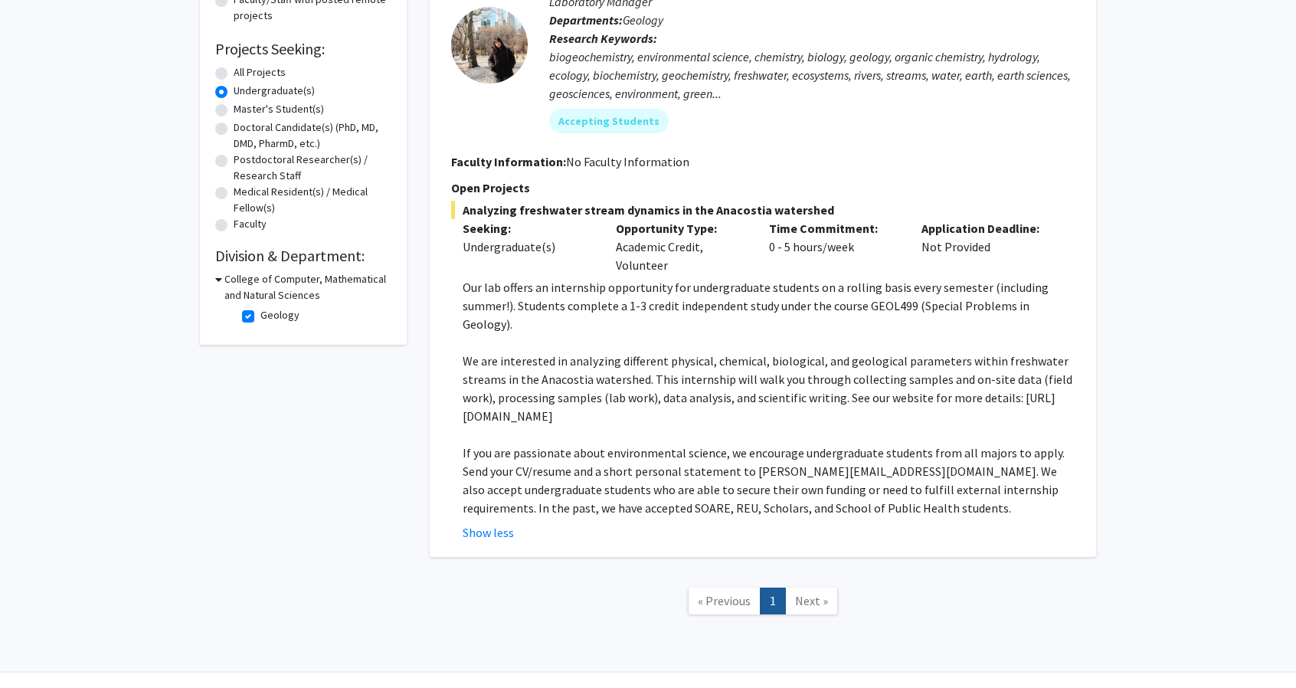
scroll to position [227, 0]
click at [260, 312] on label "Geology" at bounding box center [279, 314] width 39 height 16
click at [260, 312] on input "Geology" at bounding box center [265, 311] width 10 height 10
checkbox input "false"
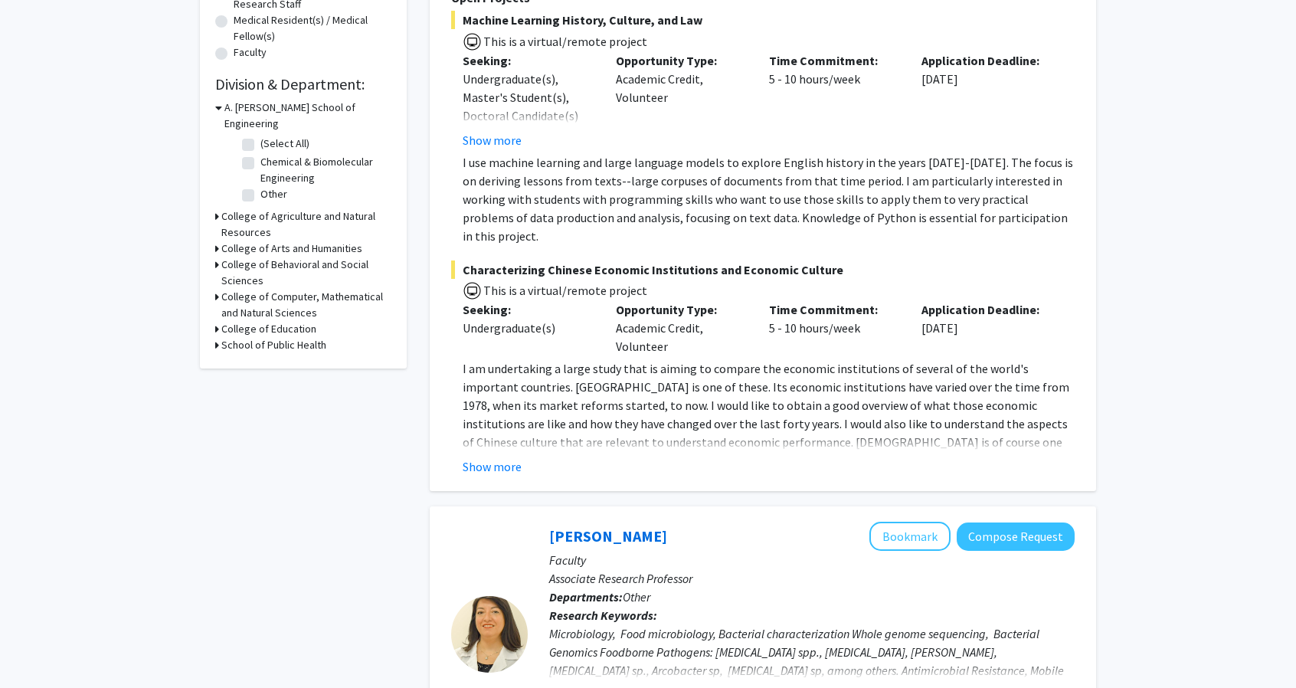
scroll to position [358, 0]
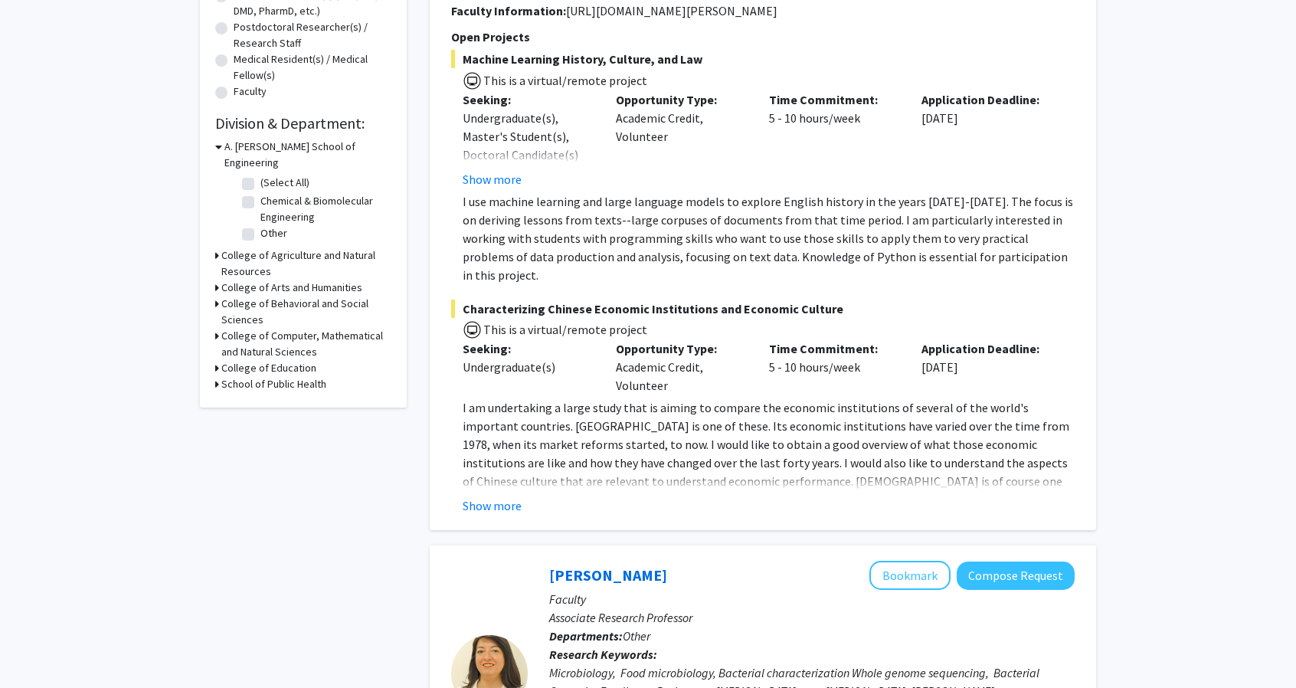
click at [222, 328] on h3 "College of Computer, Mathematical and Natural Sciences" at bounding box center [306, 344] width 170 height 32
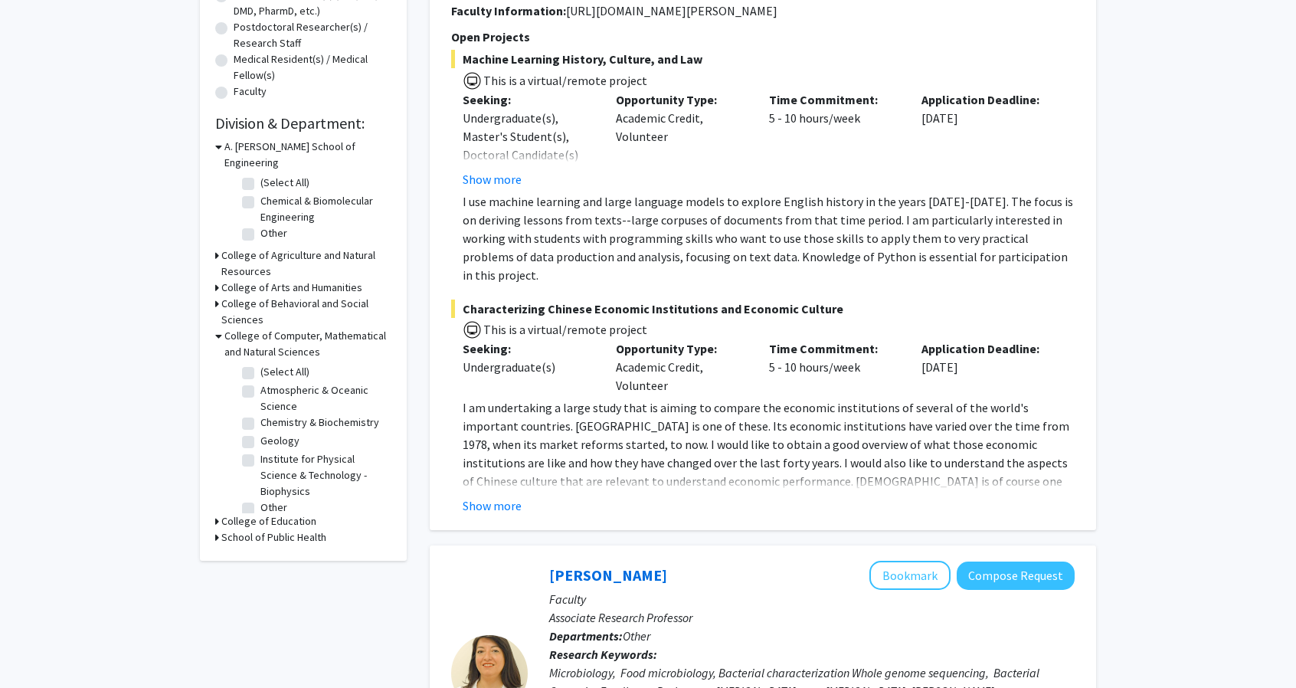
scroll to position [22, 0]
click at [260, 491] on label "Other" at bounding box center [273, 499] width 27 height 16
click at [260, 491] on input "Other" at bounding box center [265, 496] width 10 height 10
checkbox input "true"
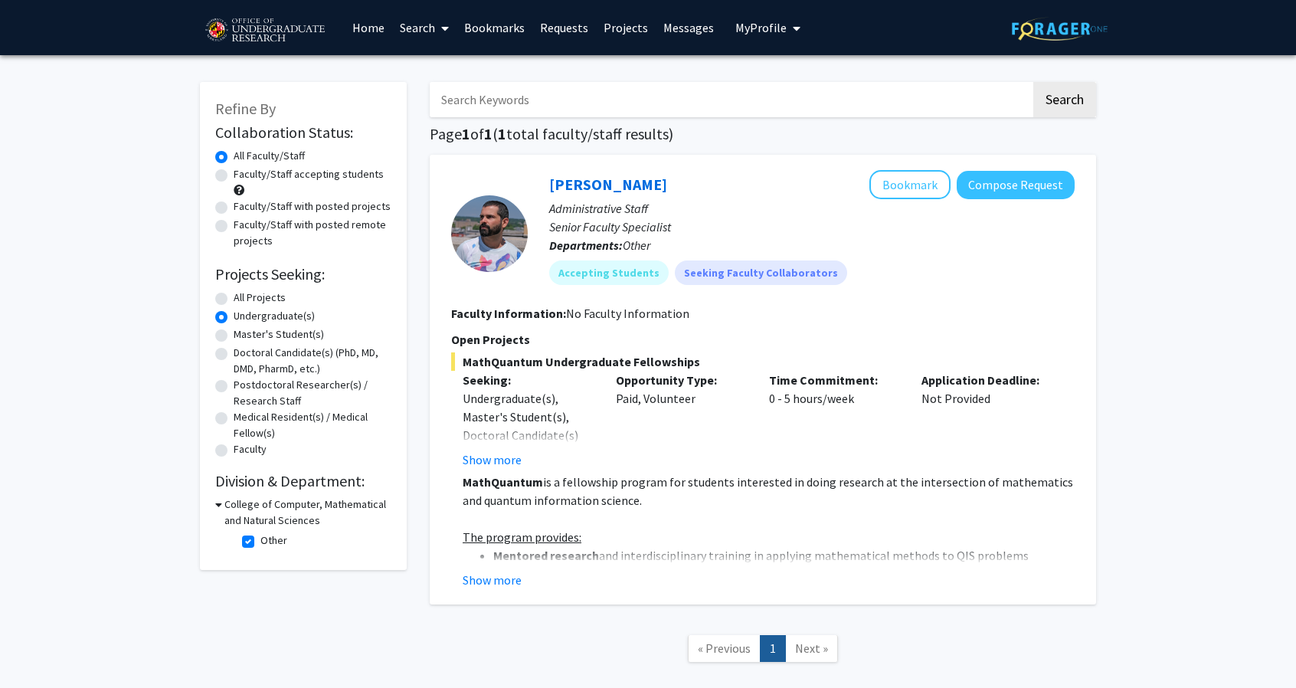
click at [260, 540] on label "Other" at bounding box center [273, 540] width 27 height 16
click at [260, 540] on input "Other" at bounding box center [265, 537] width 10 height 10
checkbox input "false"
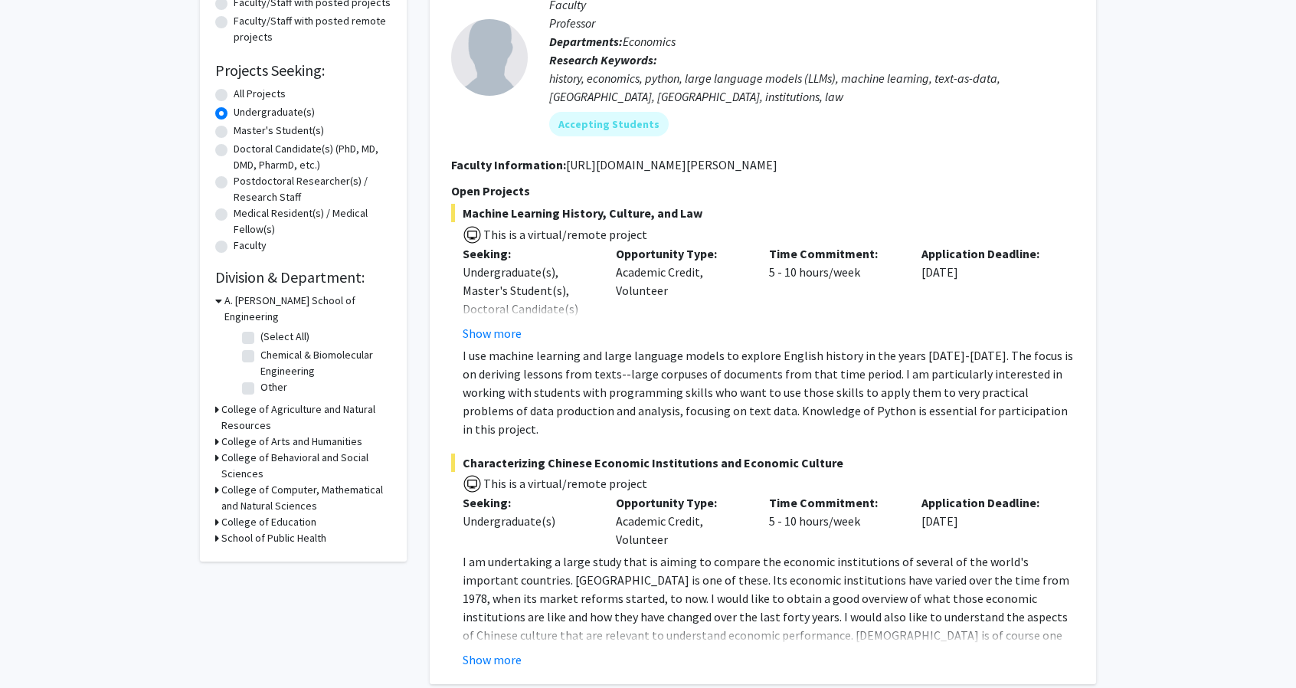
scroll to position [203, 0]
click at [257, 402] on h3 "College of Agriculture and Natural Resources" at bounding box center [306, 418] width 170 height 32
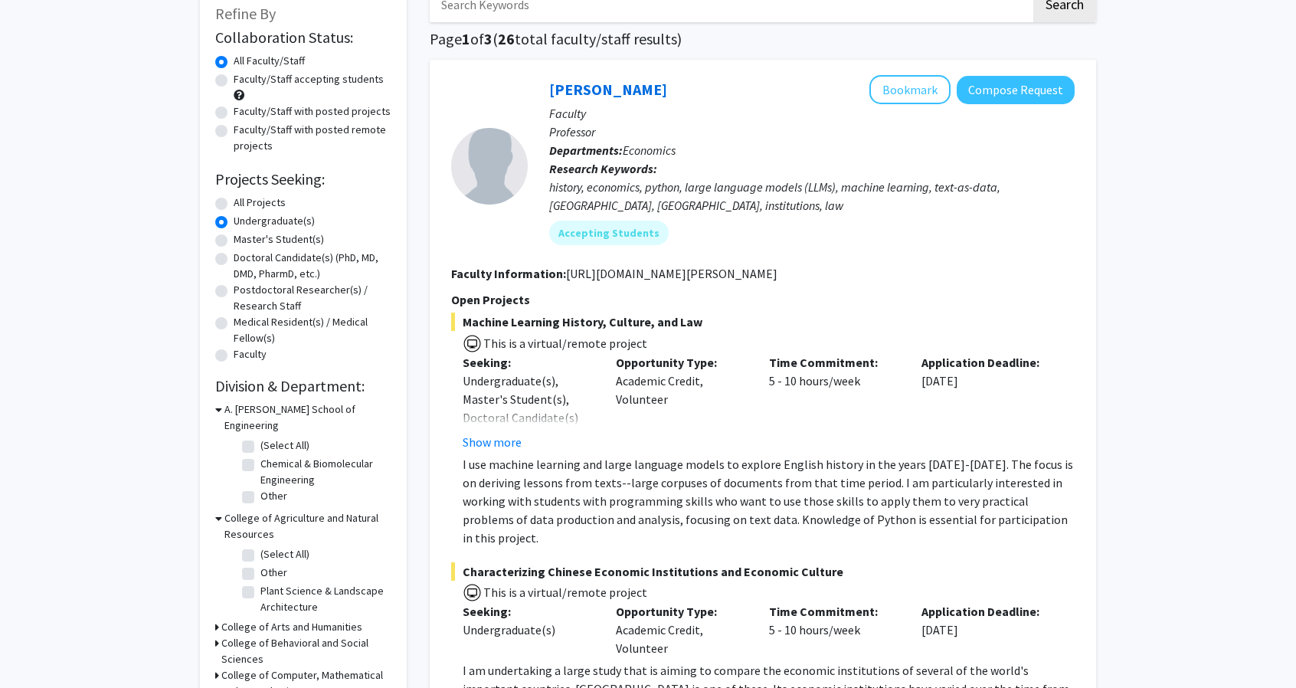
scroll to position [0, 0]
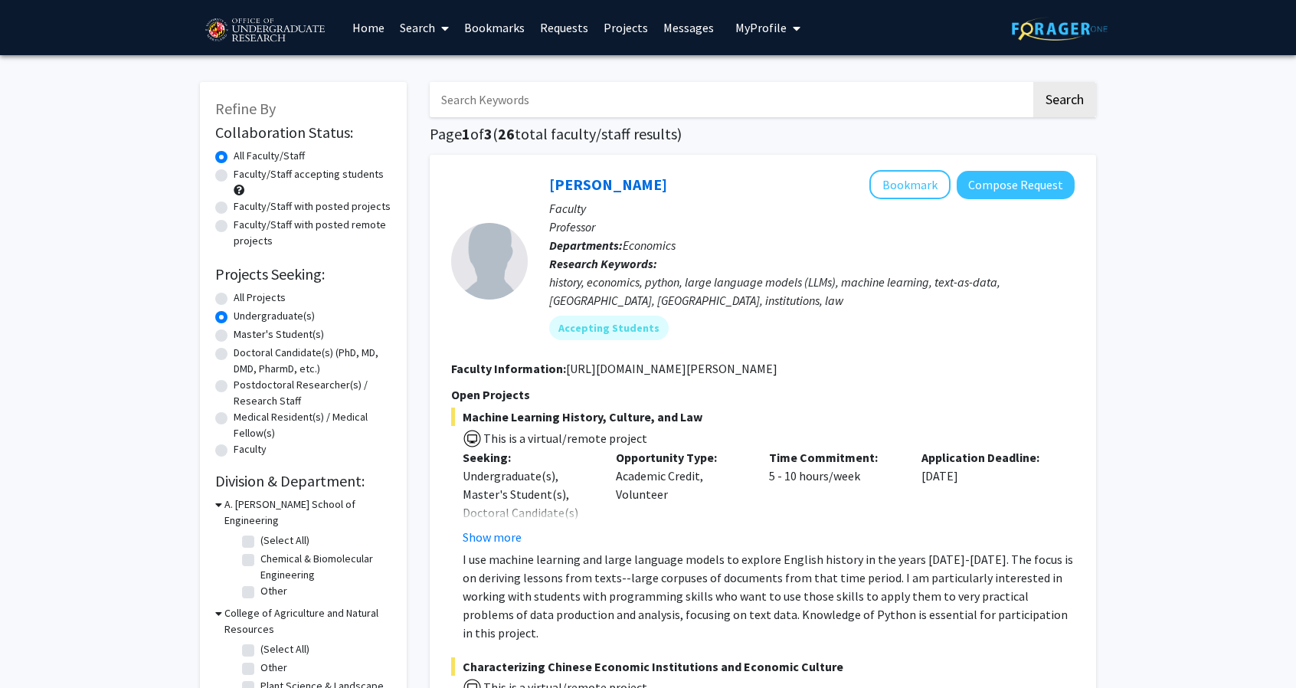
click at [587, 93] on input "Search Keywords" at bounding box center [730, 99] width 601 height 35
type input "physics"
click at [1033, 82] on button "Search" at bounding box center [1064, 99] width 63 height 35
radio input "true"
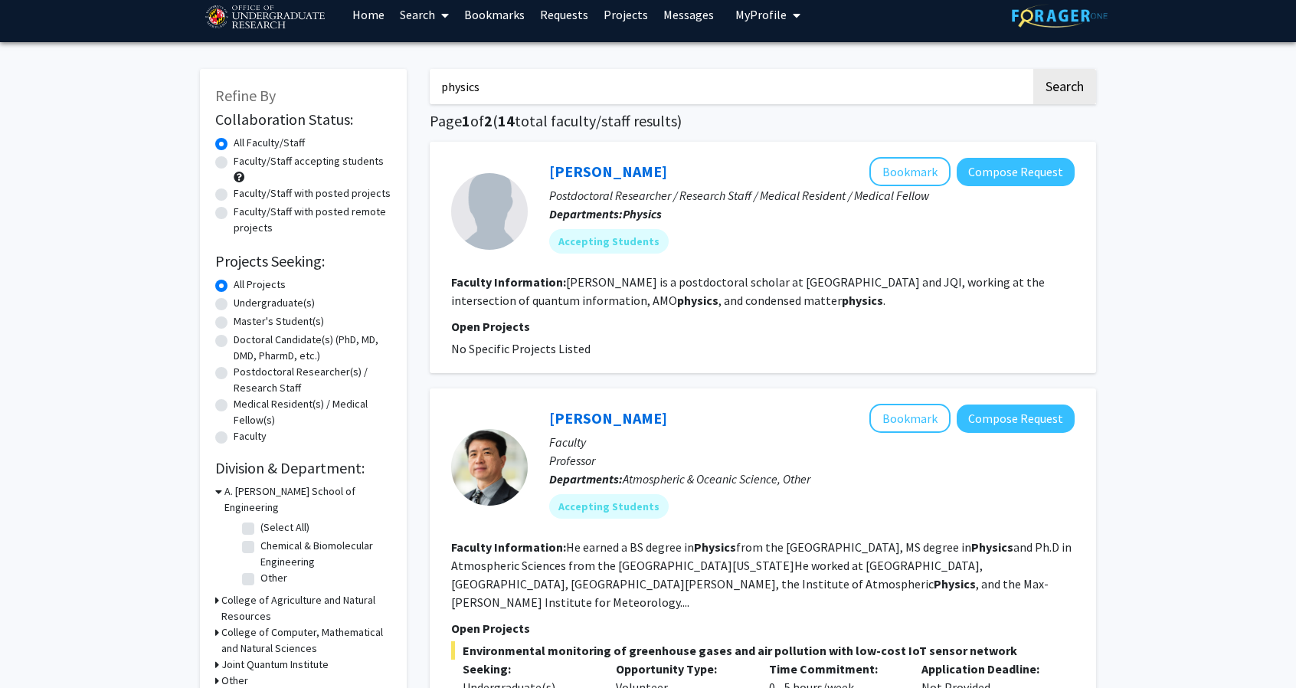
scroll to position [14, 0]
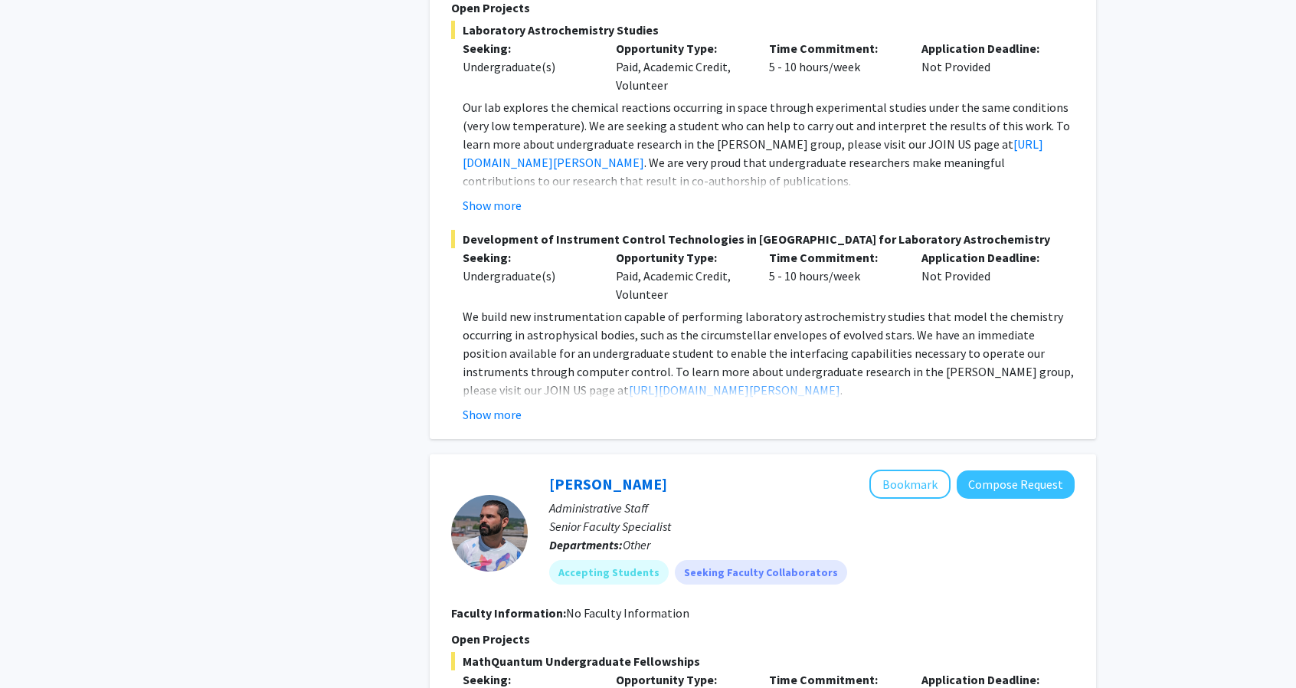
scroll to position [3437, 0]
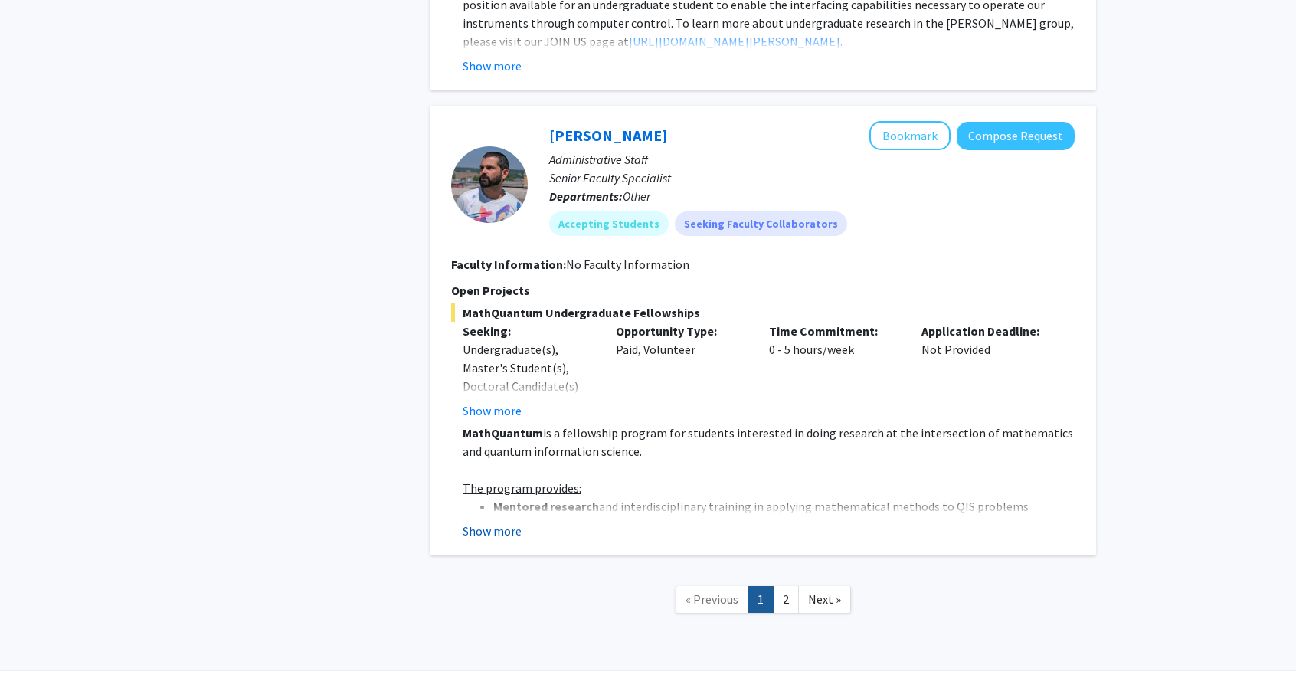
click at [495, 521] on button "Show more" at bounding box center [492, 530] width 59 height 18
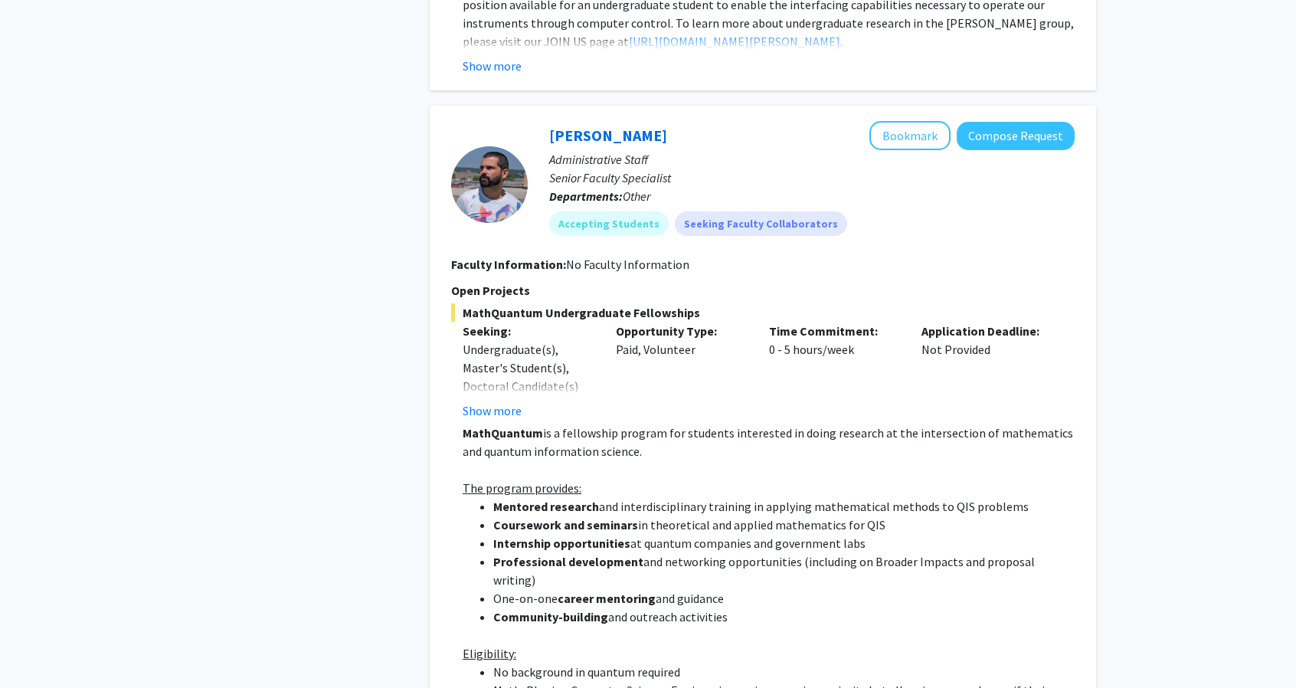
drag, startPoint x: 646, startPoint y: 430, endPoint x: 1059, endPoint y: 538, distance: 427.6
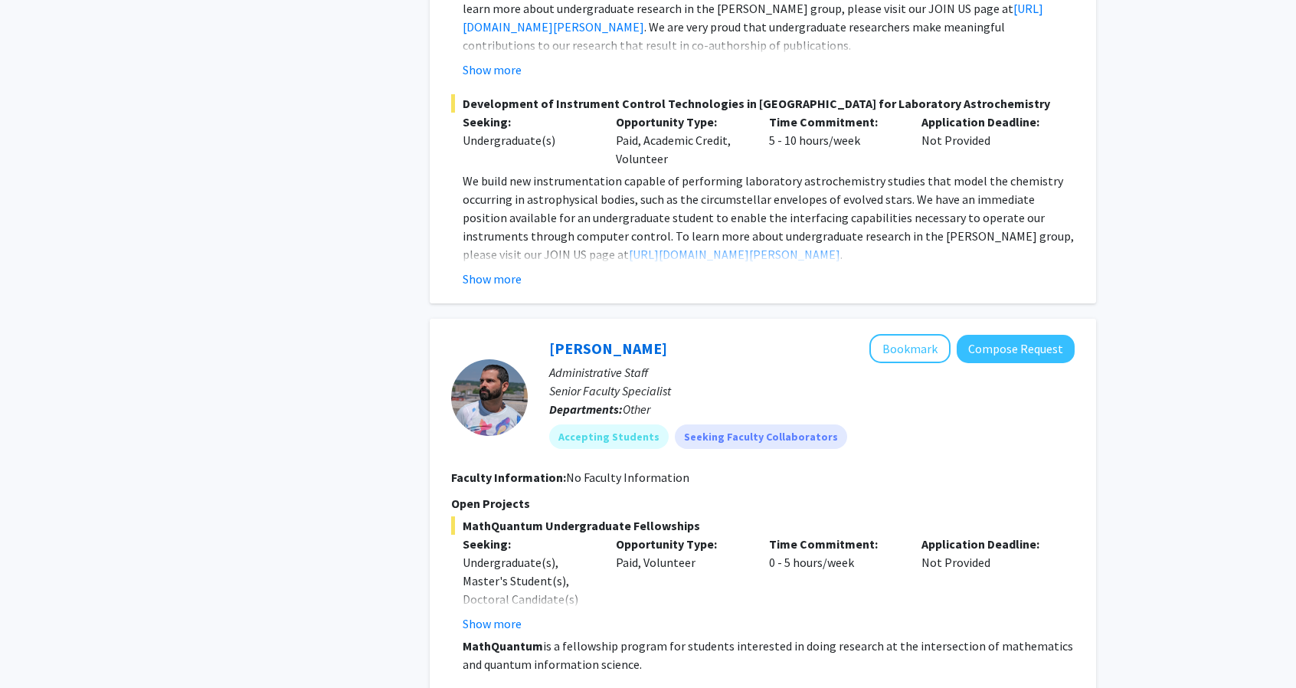
scroll to position [3222, 0]
click at [905, 335] on button "Bookmark" at bounding box center [909, 349] width 81 height 29
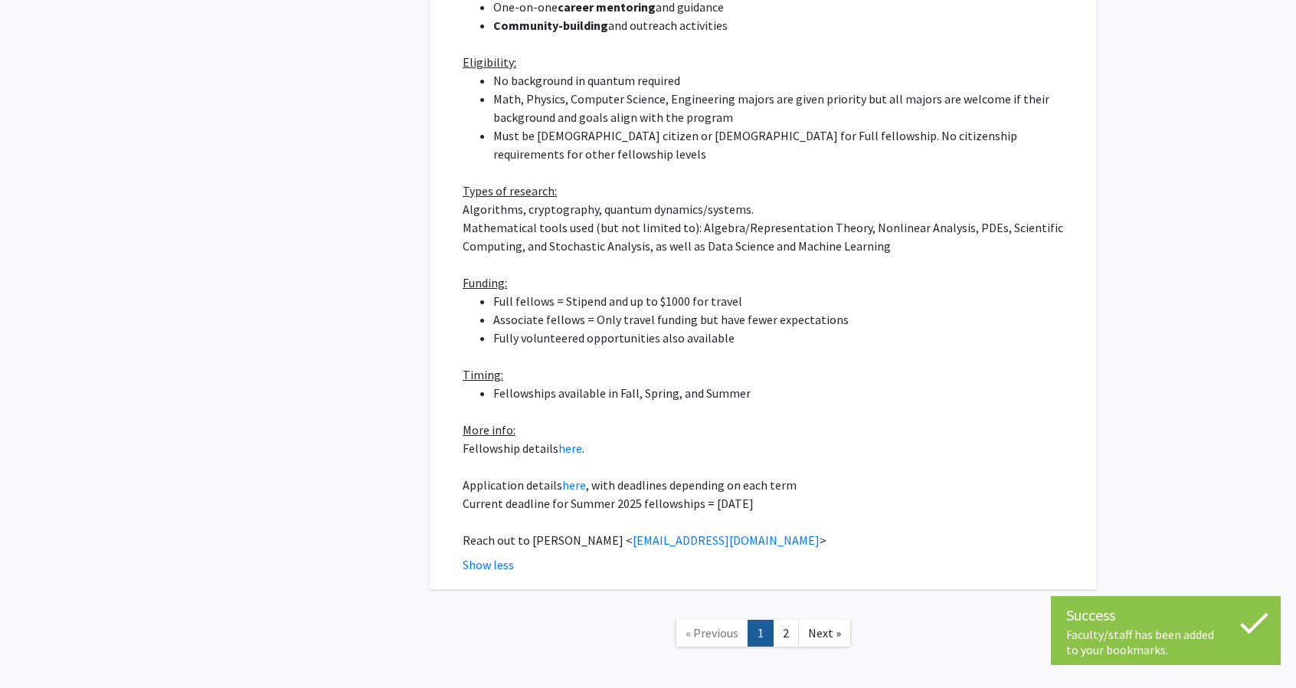
scroll to position [4031, 0]
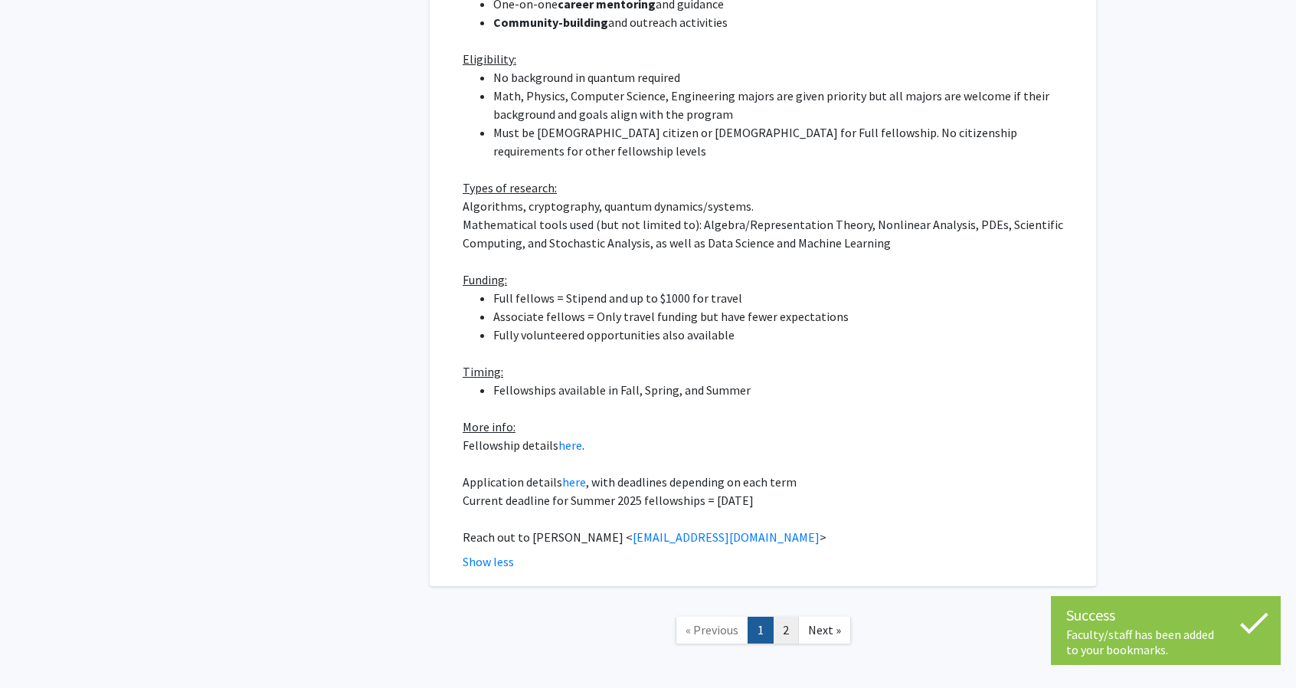
click at [790, 616] on link "2" at bounding box center [786, 629] width 26 height 27
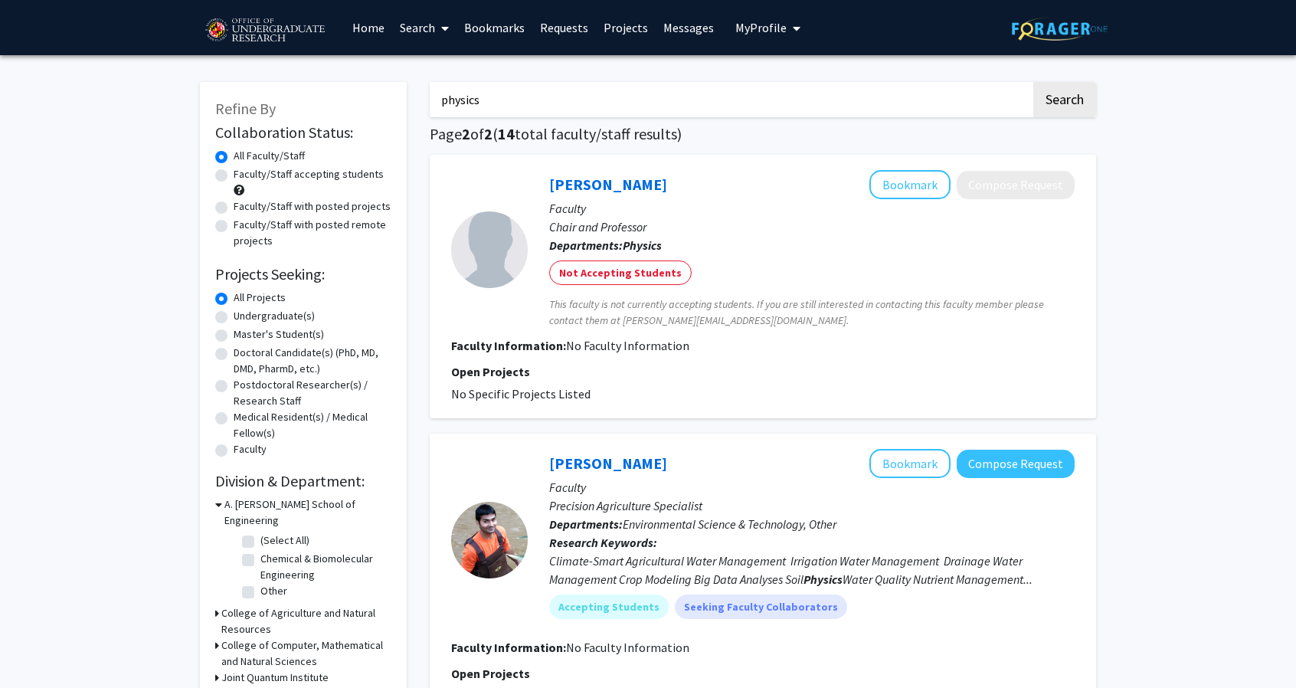
drag, startPoint x: 985, startPoint y: 108, endPoint x: 432, endPoint y: 103, distance: 552.9
click at [432, 103] on input "physics" at bounding box center [730, 99] width 601 height 35
click at [1033, 82] on button "Search" at bounding box center [1064, 99] width 63 height 35
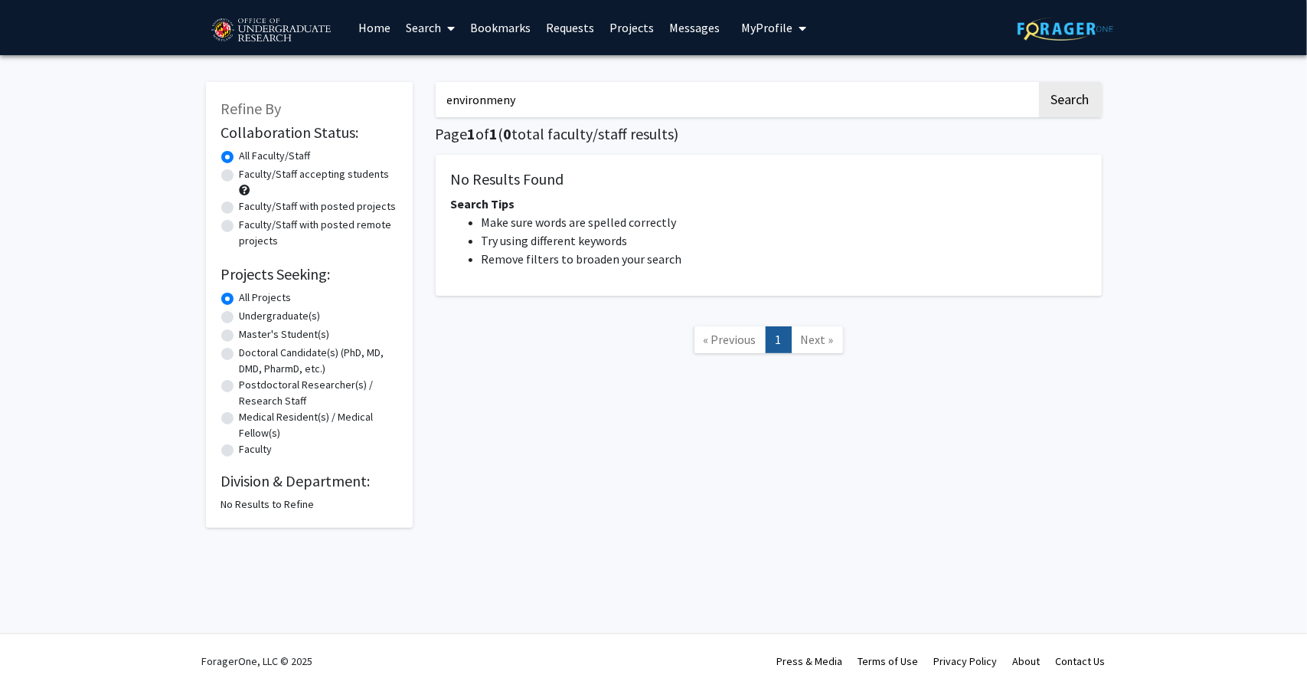
click at [562, 93] on input "environmeny" at bounding box center [736, 99] width 601 height 35
type input "environment"
click at [1039, 82] on button "Search" at bounding box center [1070, 99] width 63 height 35
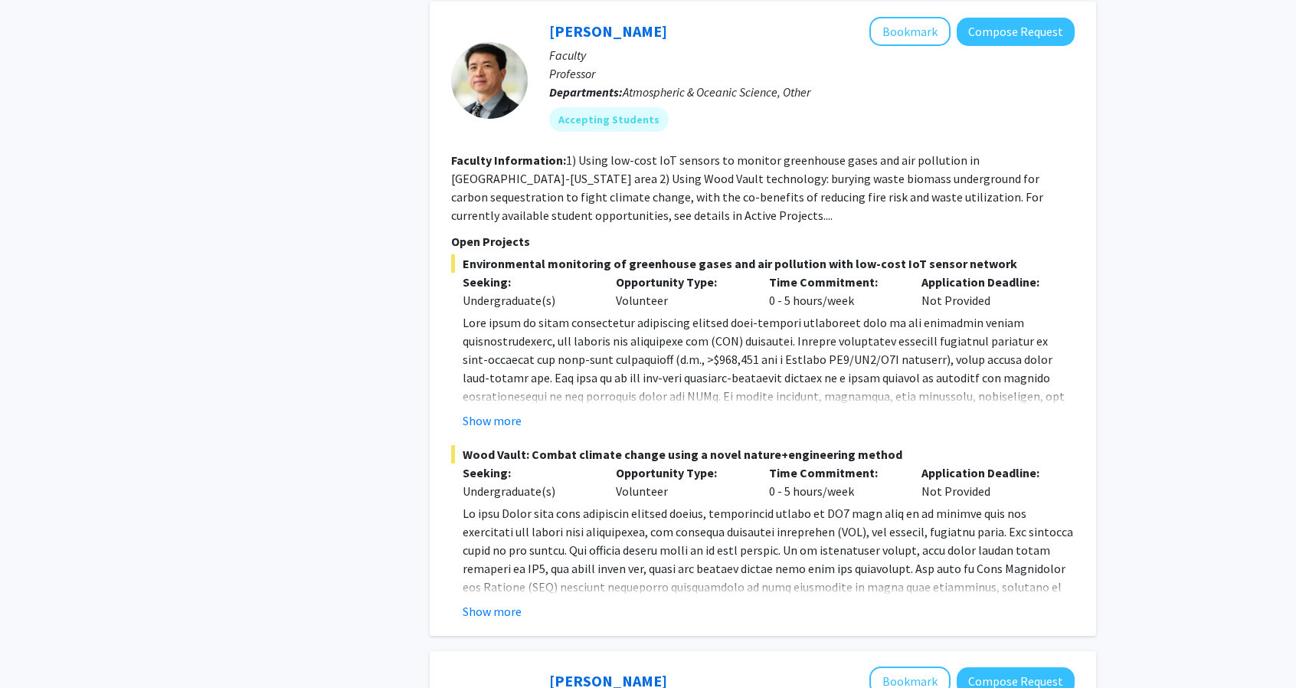
scroll to position [2256, 0]
click at [472, 601] on button "Show more" at bounding box center [492, 610] width 59 height 18
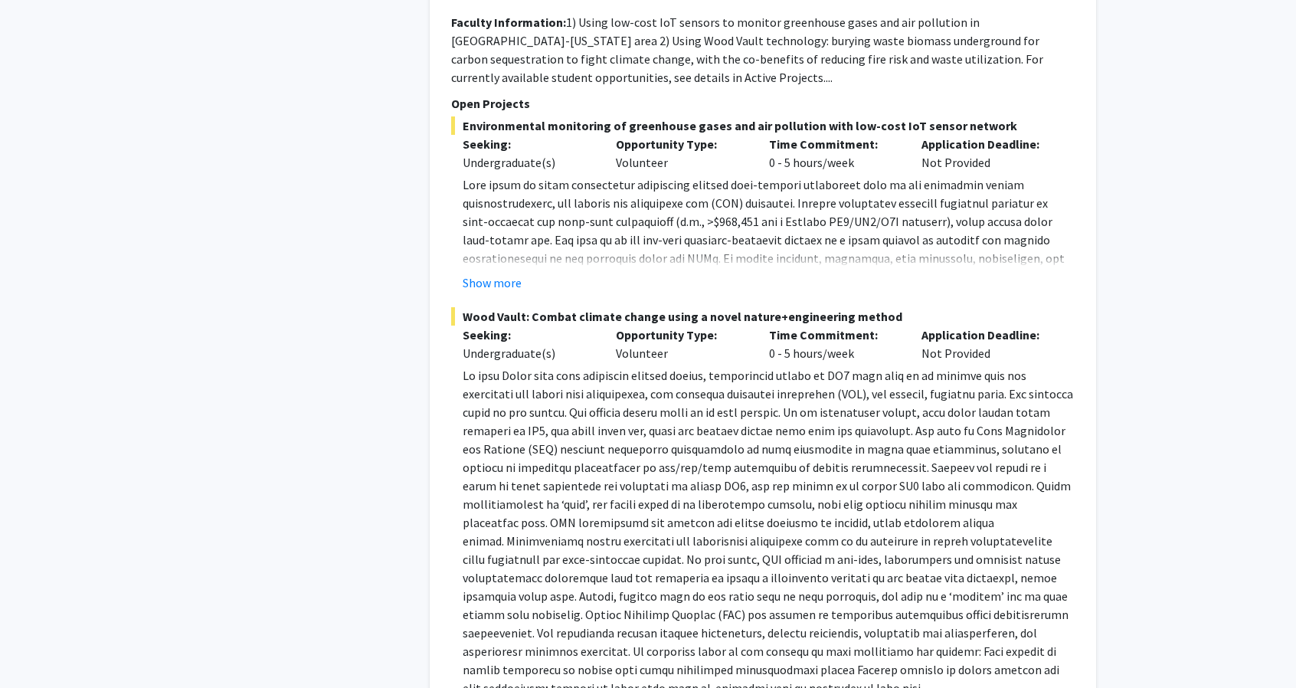
scroll to position [2392, 0]
click at [496, 274] on button "Show more" at bounding box center [492, 283] width 59 height 18
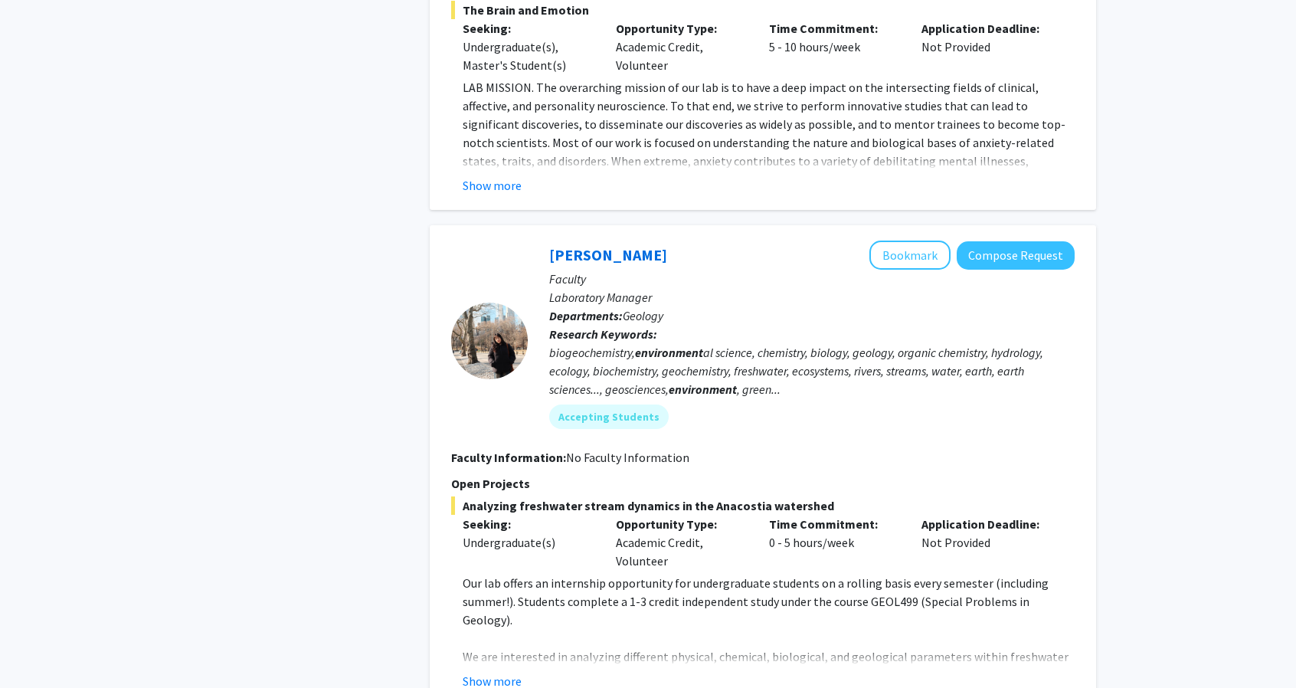
scroll to position [3729, 0]
click at [480, 670] on button "Show more" at bounding box center [492, 679] width 59 height 18
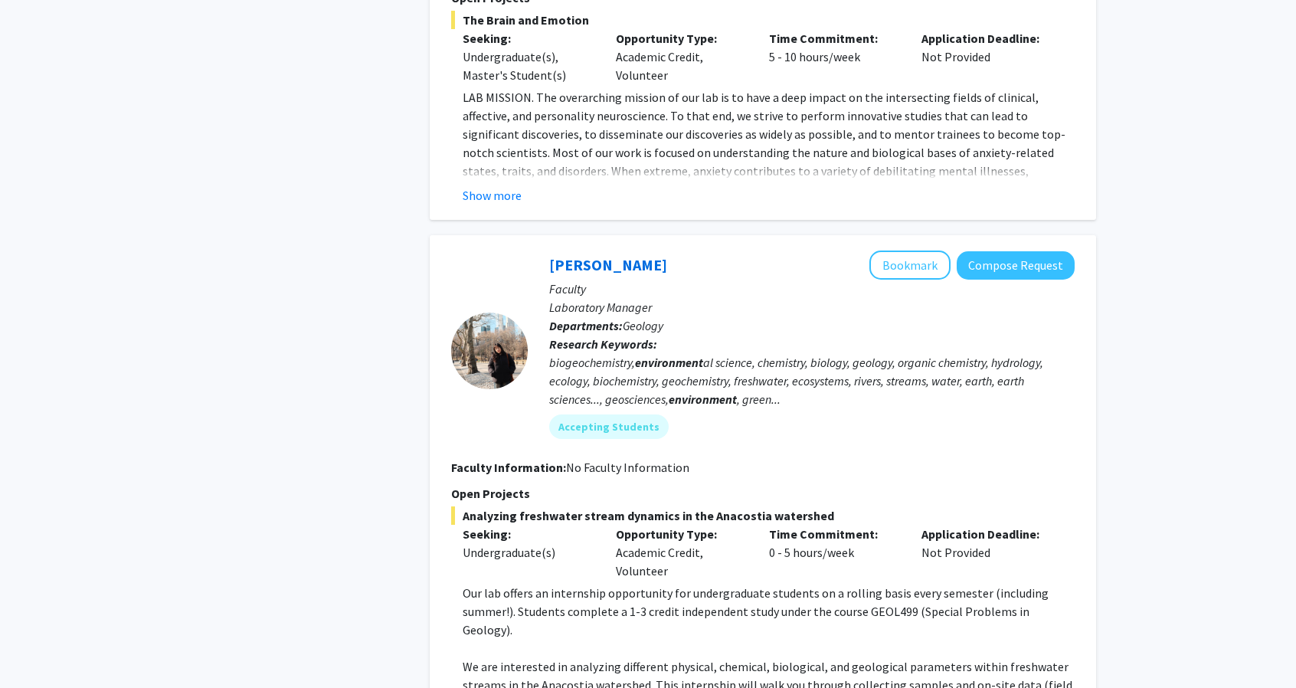
scroll to position [3716, 0]
click at [904, 252] on button "Bookmark" at bounding box center [909, 266] width 81 height 29
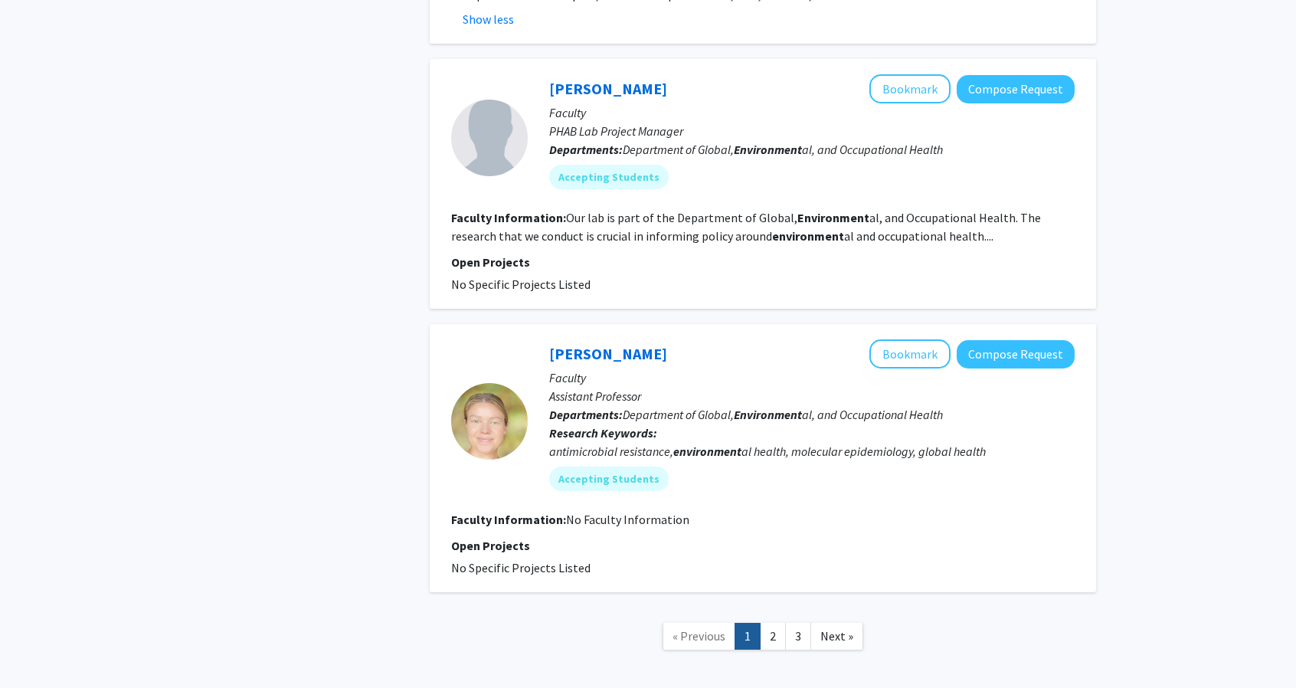
scroll to position [4536, 0]
click at [769, 623] on link "2" at bounding box center [773, 636] width 26 height 27
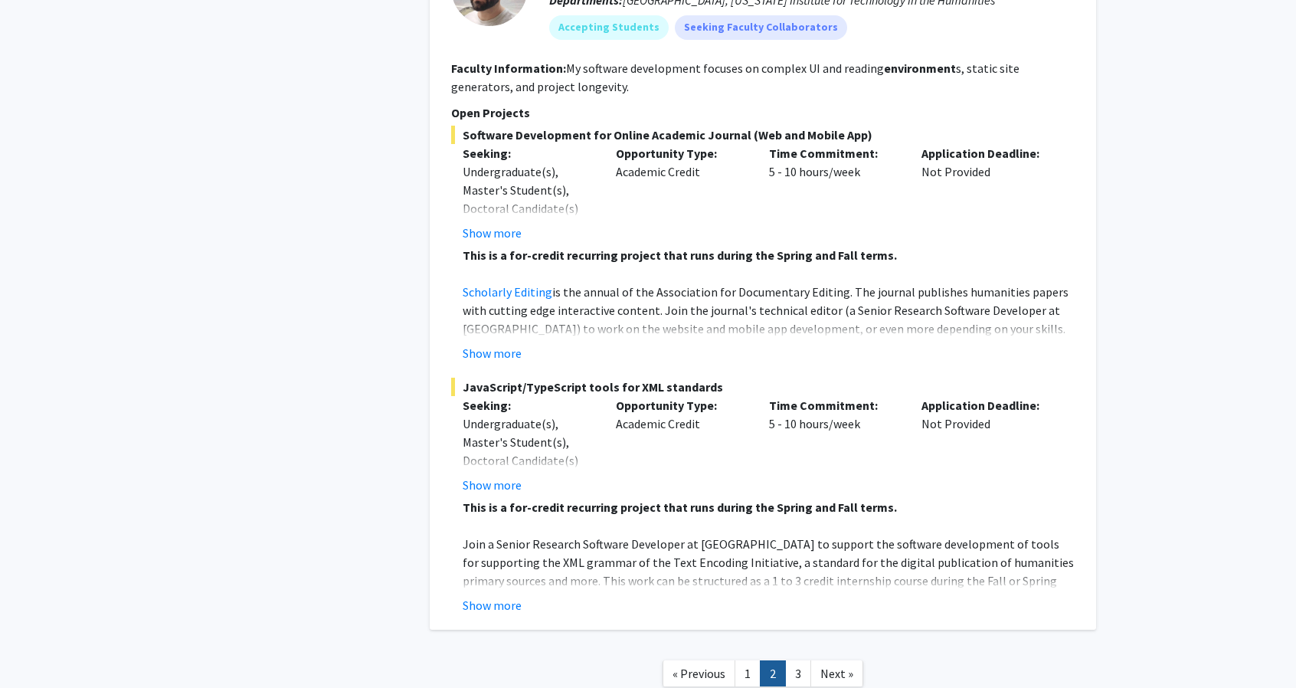
scroll to position [3863, 0]
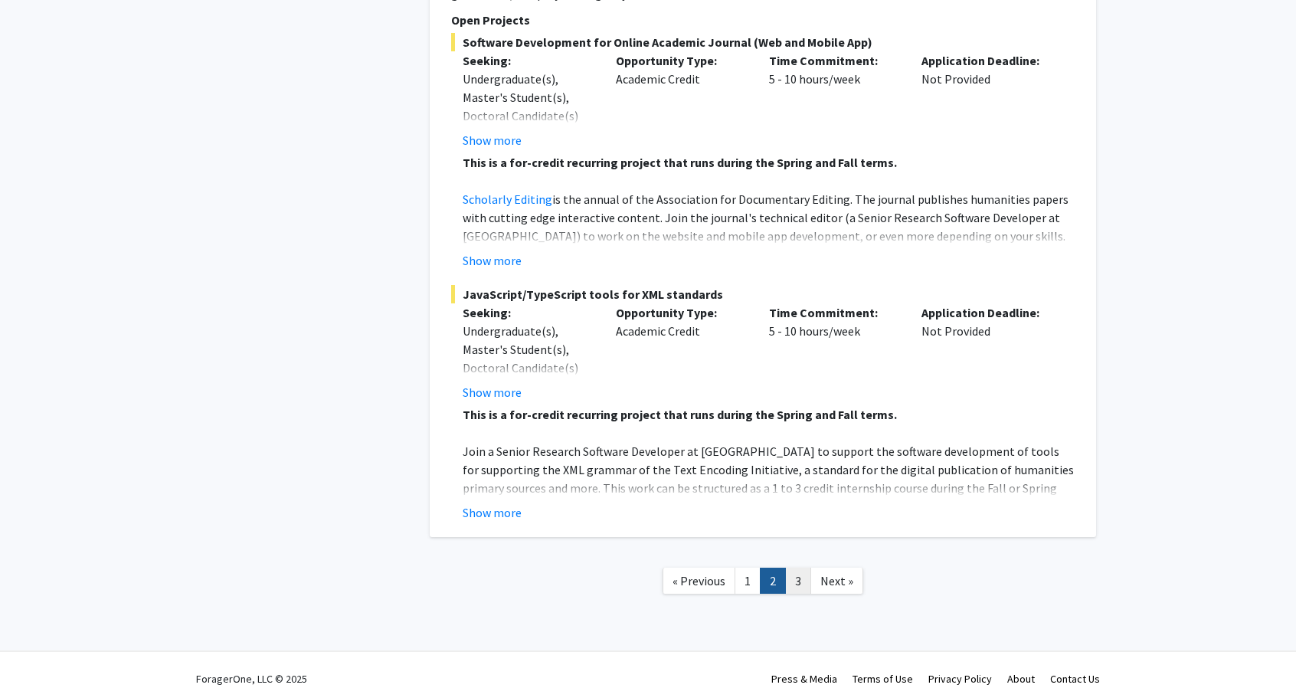
click at [792, 567] on link "3" at bounding box center [798, 580] width 26 height 27
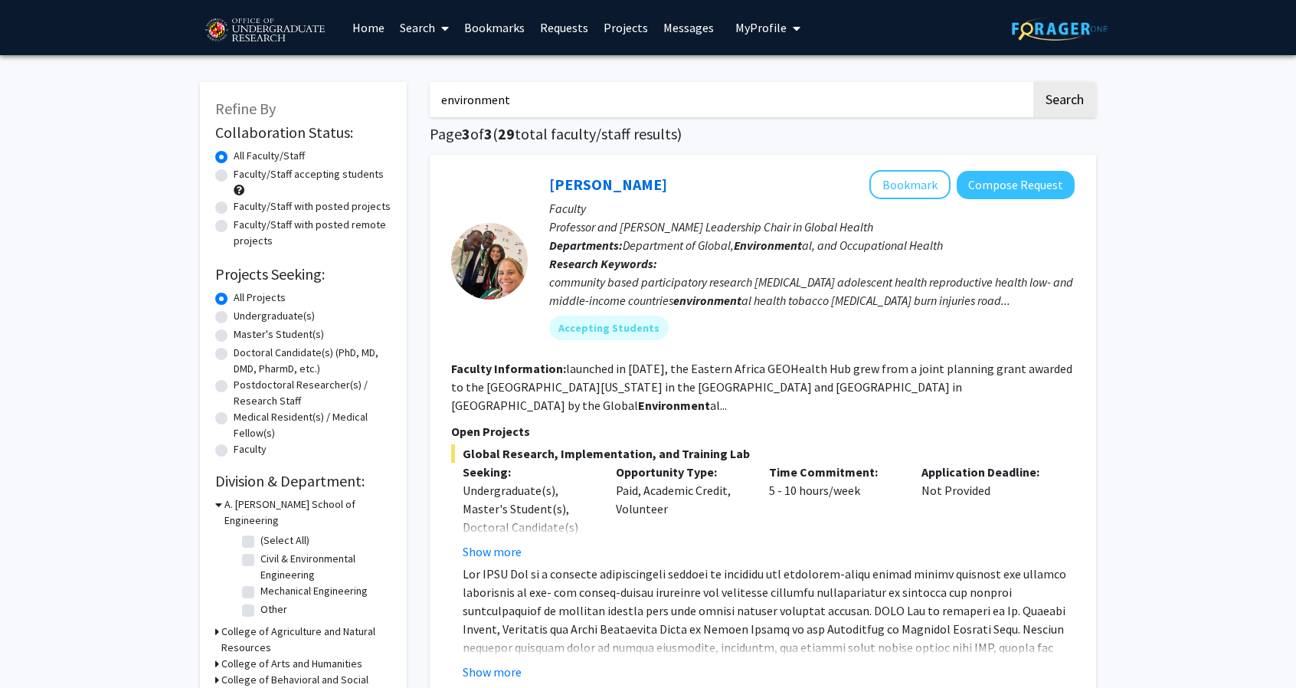
click at [636, 31] on link "Projects" at bounding box center [626, 28] width 60 height 54
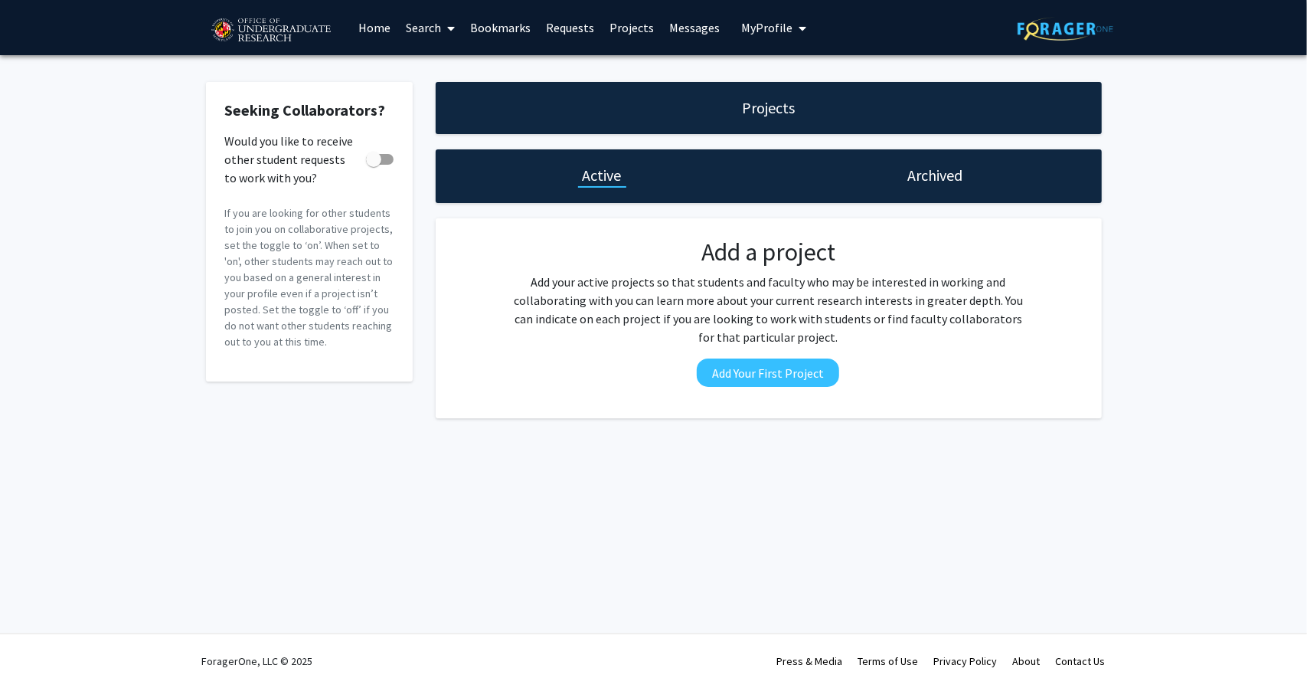
click at [430, 29] on link "Search" at bounding box center [430, 28] width 64 height 54
click at [453, 99] on span "Students" at bounding box center [444, 101] width 93 height 31
